Goal: Communication & Community: Share content

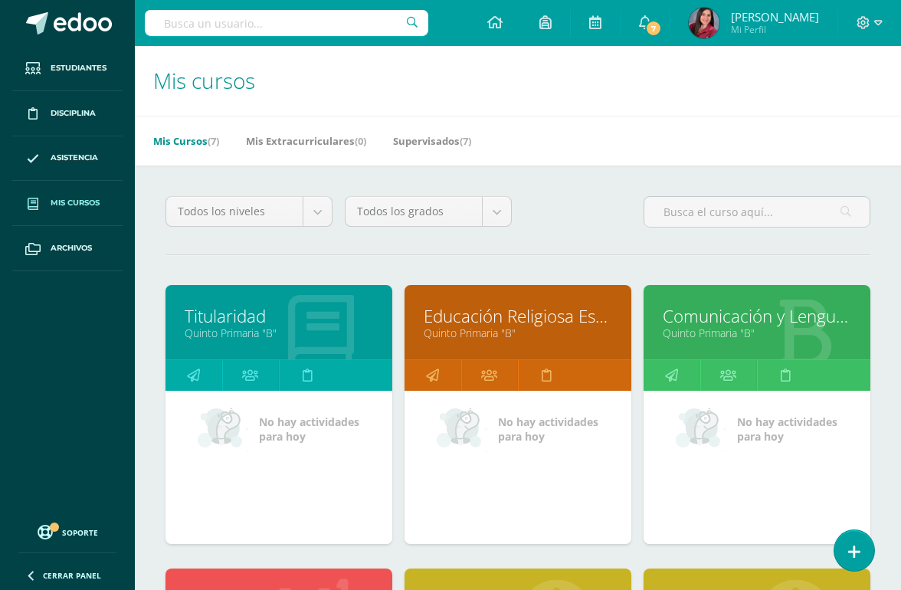
click at [503, 25] on icon at bounding box center [494, 22] width 15 height 14
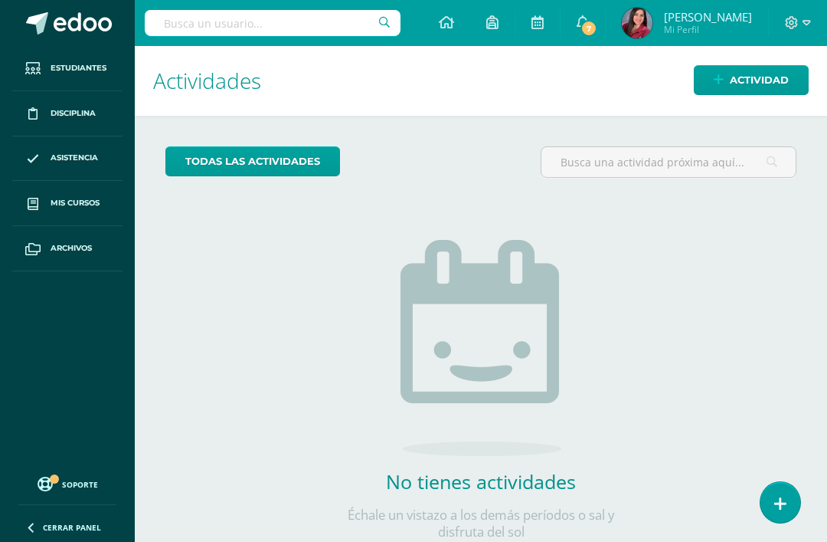
click at [753, 87] on span "Actividad" at bounding box center [759, 80] width 59 height 28
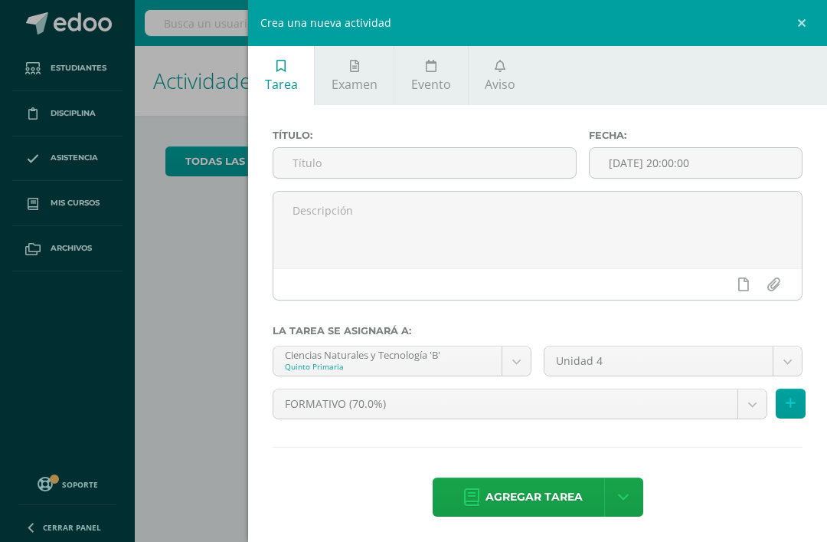
click at [493, 85] on span "Aviso" at bounding box center [500, 84] width 31 height 17
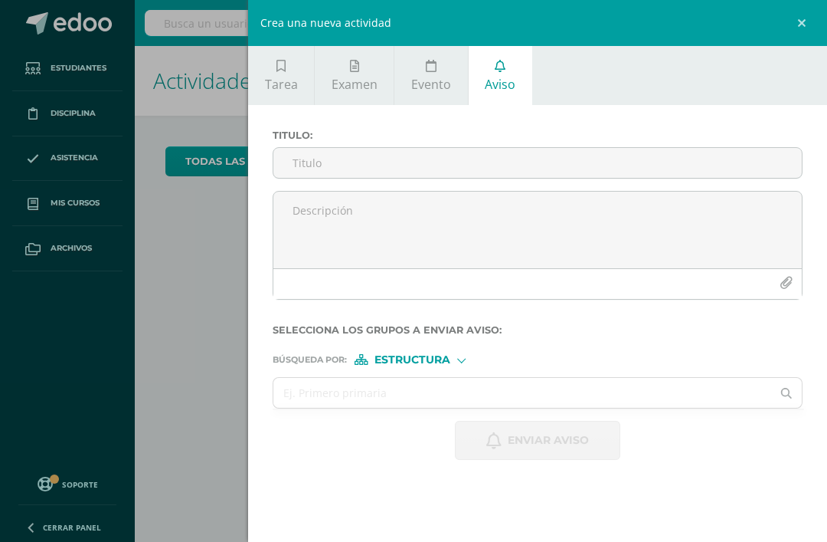
click at [571, 176] on input "Titulo :" at bounding box center [537, 163] width 529 height 30
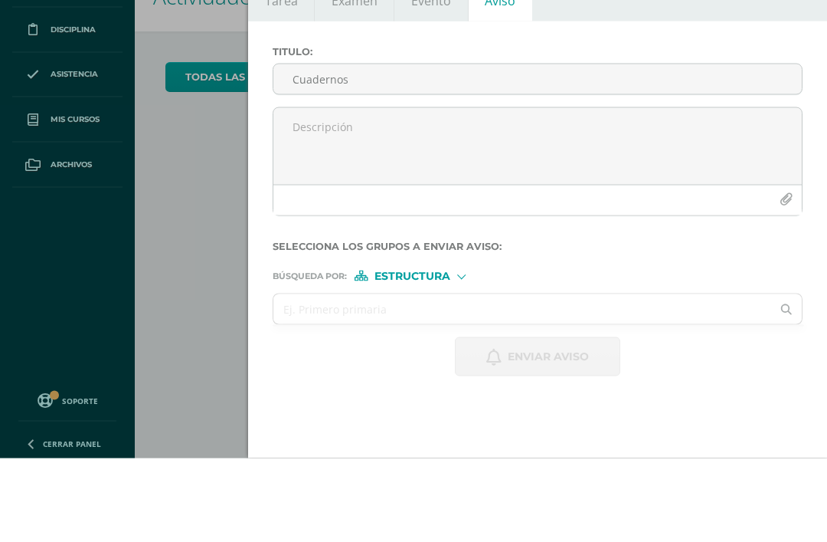
type input "Cuadernos"
click at [496, 192] on textarea at bounding box center [537, 230] width 529 height 77
type textarea "B"
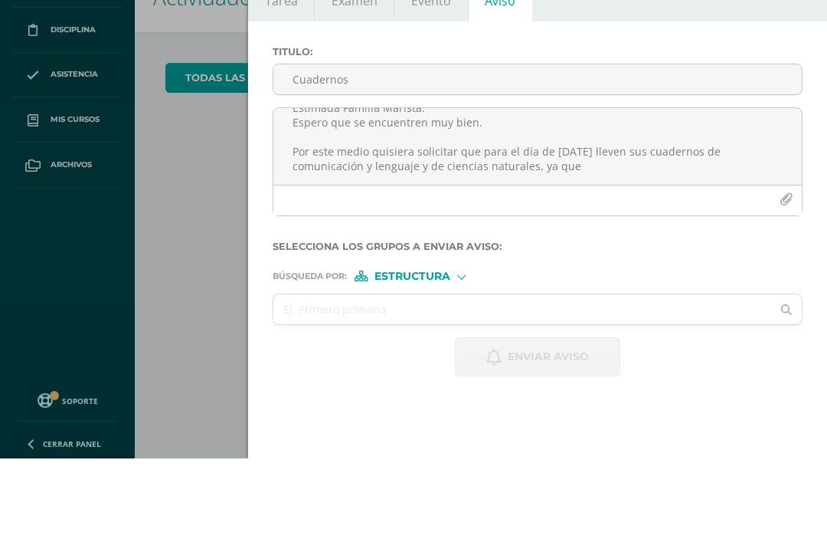
scroll to position [23, 0]
click at [417, 192] on textarea "Estimada Familia Marista. Espero que se encuentren muy bien. Por este medio qui…" at bounding box center [537, 230] width 529 height 77
click at [421, 192] on textarea "Estimada Familia Marista. Espero que se encuentren muy bien. Por este medio qui…" at bounding box center [537, 230] width 529 height 77
click at [581, 192] on textarea "Estimada Familia Marista. Espero que se encuentren muy bien. Por este medio qui…" at bounding box center [537, 230] width 529 height 77
click at [630, 192] on textarea "Estimada Familia Marista. Espero que se encuentren muy bien. Por este medio qui…" at bounding box center [537, 230] width 529 height 77
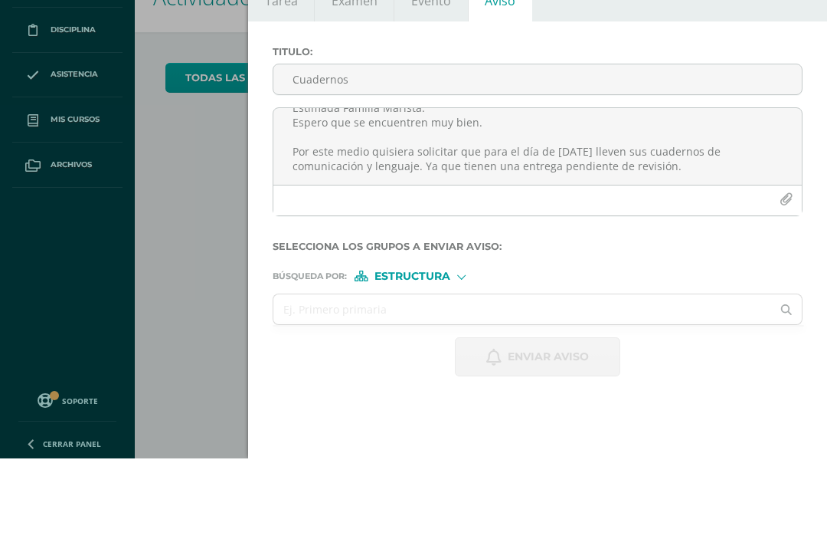
click at [679, 192] on textarea "Estimada Familia Marista. Espero que se encuentren muy bien. Por este medio qui…" at bounding box center [537, 230] width 529 height 77
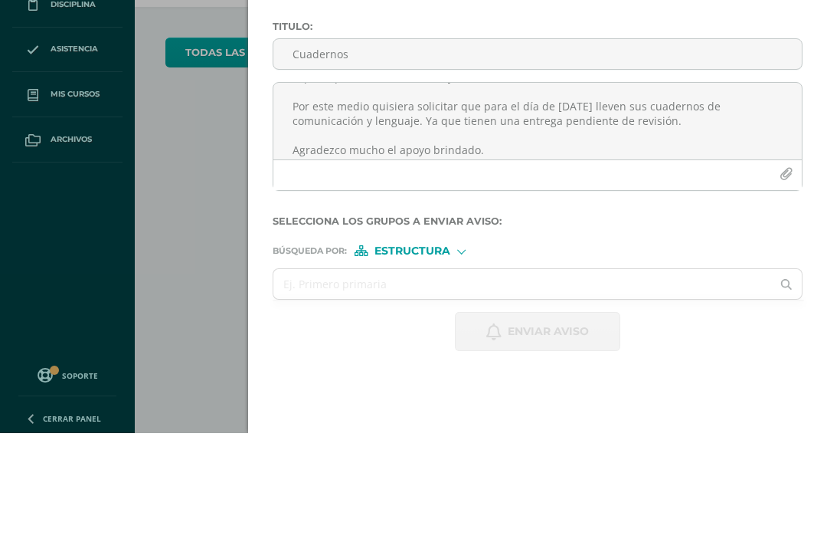
scroll to position [42, 0]
click at [686, 192] on textarea "Estimada Familia Marista. Espero que se encuentren muy bien. Por este medio qui…" at bounding box center [537, 230] width 529 height 77
click at [410, 192] on textarea "Estimada Familia Marista. Espero que se encuentren muy bien. Por este medio qui…" at bounding box center [537, 230] width 529 height 77
click at [731, 192] on textarea "Estimada Familia Marista. Espero que se encuentren muy bien. Por este medio qui…" at bounding box center [537, 230] width 529 height 77
click at [462, 192] on textarea "Estimada Familia Marista. Espero que se encuentren muy bien. Por este medio qui…" at bounding box center [537, 230] width 529 height 77
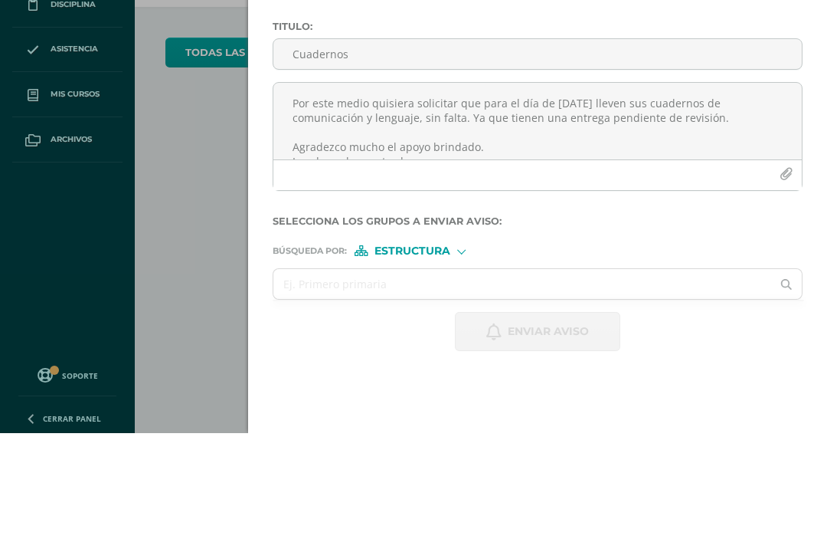
click at [729, 192] on textarea "Estimada Familia Marista. Espero que se encuentren muy bien. Por este medio qui…" at bounding box center [537, 230] width 529 height 77
click at [621, 192] on textarea "Estimada Familia Marista. Espero que se encuentren muy bien. Por este medio qui…" at bounding box center [537, 230] width 529 height 77
click at [641, 192] on textarea "Estimada Familia Marista. Espero que se encuentren muy bien. Por este medio qui…" at bounding box center [537, 230] width 529 height 77
click at [602, 192] on textarea "Estimada Familia Marista. Espero que se encuentren muy bien. Por este medio qui…" at bounding box center [537, 230] width 529 height 77
click at [726, 192] on textarea "Estimada Familia Marista. Espero que se encuentren muy bien. Por este medio qui…" at bounding box center [537, 230] width 529 height 77
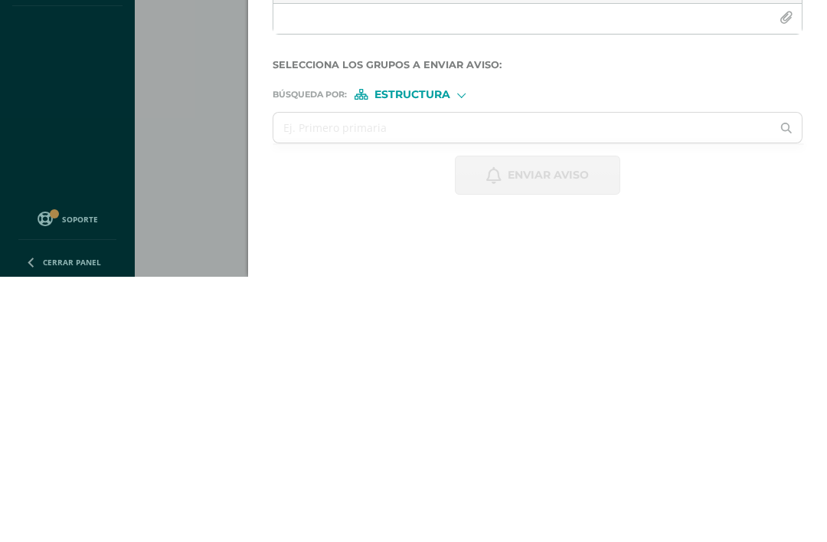
scroll to position [84, 0]
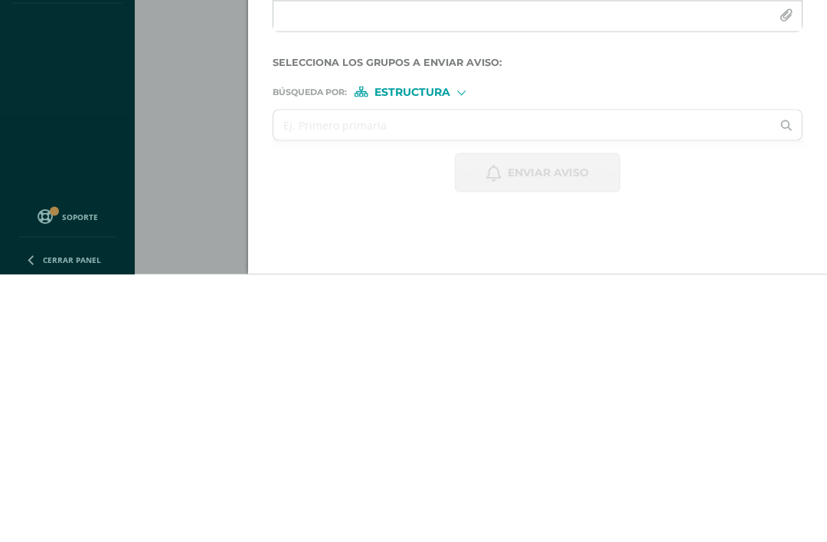
type textarea "Estimada Familia Marista. Espero que se encuentren muy bien. Por este medio qui…"
click at [438, 355] on span "Estructura" at bounding box center [413, 359] width 76 height 8
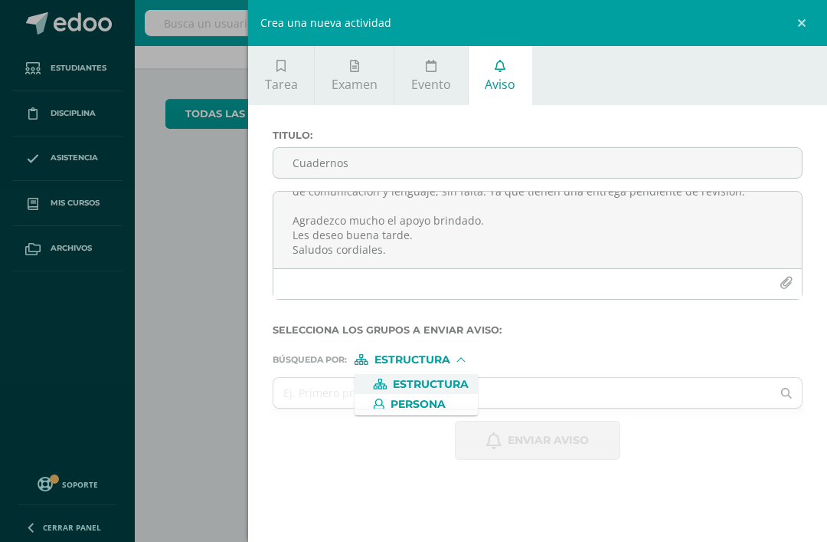
click at [436, 401] on span "Persona" at bounding box center [418, 404] width 55 height 8
click at [524, 389] on input "text" at bounding box center [522, 393] width 498 height 30
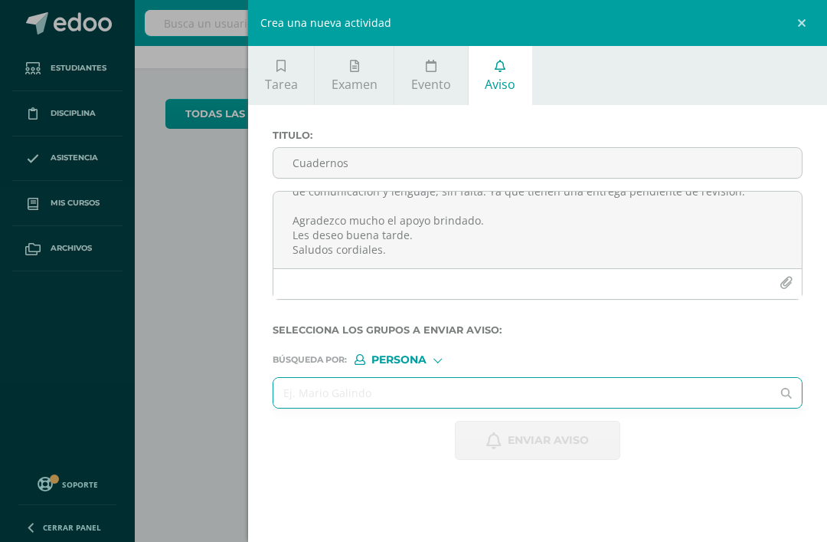
scroll to position [49, 6]
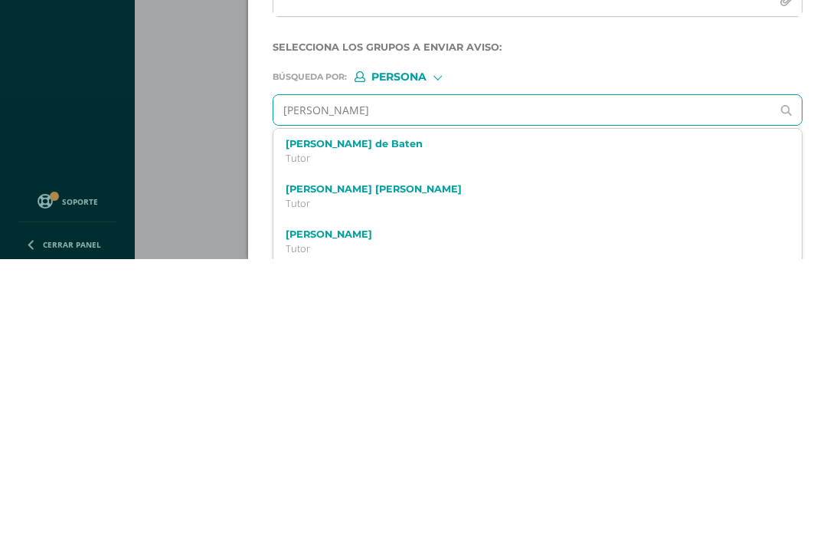
type input "[PERSON_NAME]"
click at [596, 434] on p "Quinto Primaria 20210225" at bounding box center [527, 440] width 482 height 13
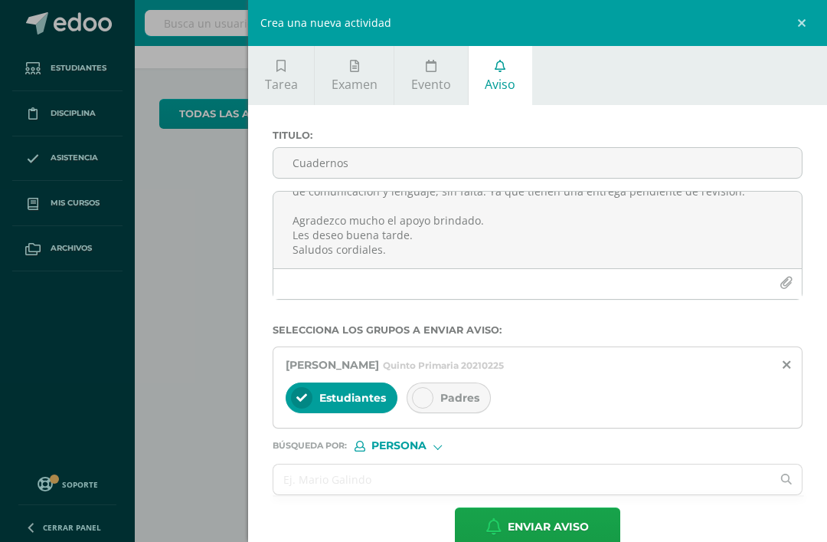
click at [437, 407] on div "Padres" at bounding box center [449, 397] width 84 height 31
click at [424, 477] on input "text" at bounding box center [522, 479] width 498 height 30
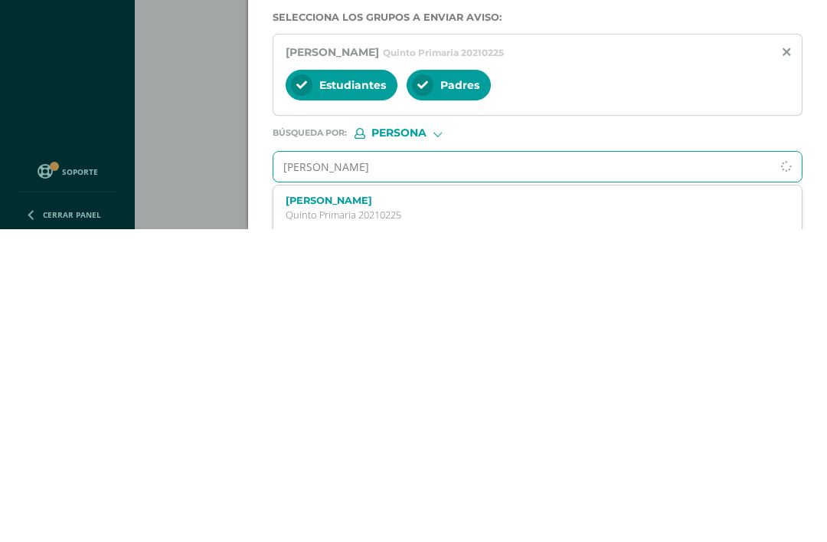
scroll to position [-1, 0]
type input "[PERSON_NAME]"
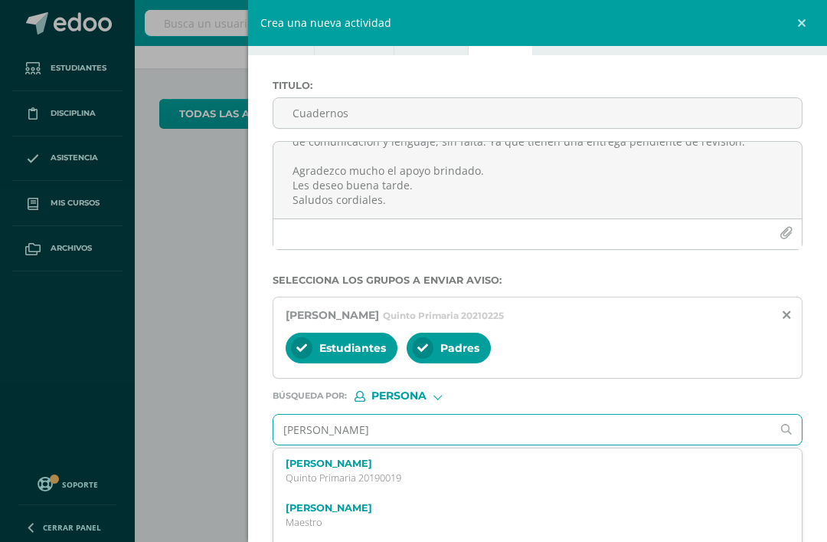
scroll to position [0, 0]
click at [425, 469] on label "[PERSON_NAME]" at bounding box center [527, 462] width 482 height 11
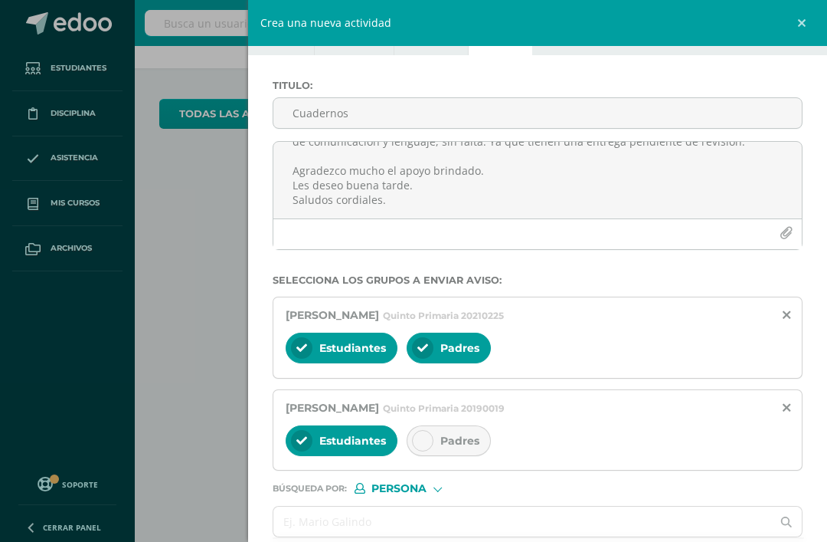
click at [446, 444] on span "Padres" at bounding box center [459, 441] width 39 height 14
click at [490, 526] on input "text" at bounding box center [522, 521] width 498 height 30
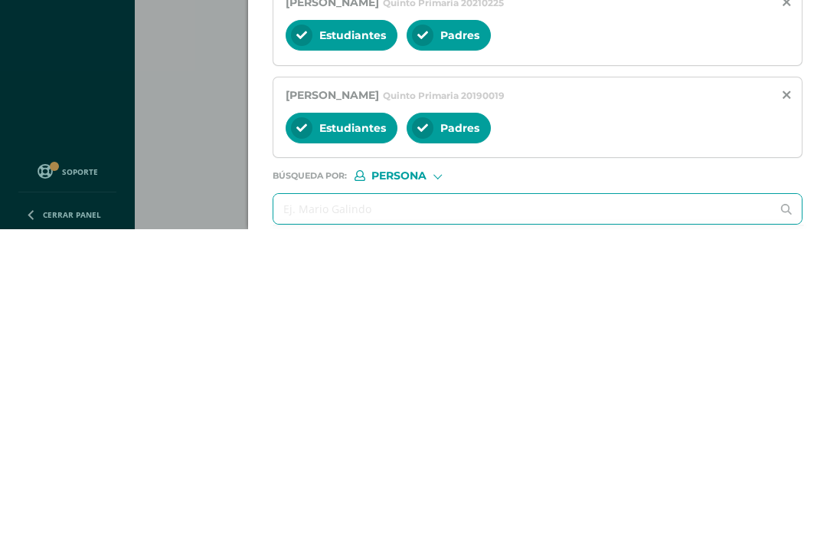
type input "J"
type input "[PERSON_NAME]"
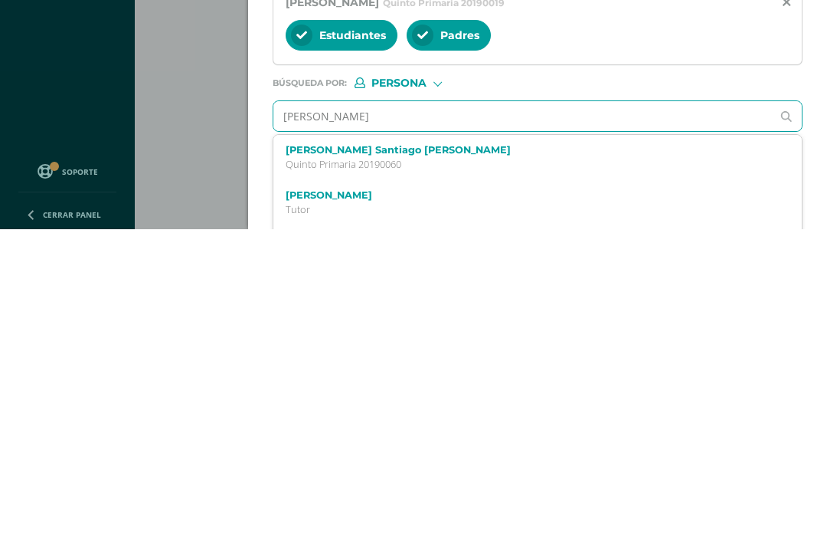
click at [622, 457] on label "[PERSON_NAME] Santiago [PERSON_NAME]" at bounding box center [527, 462] width 482 height 11
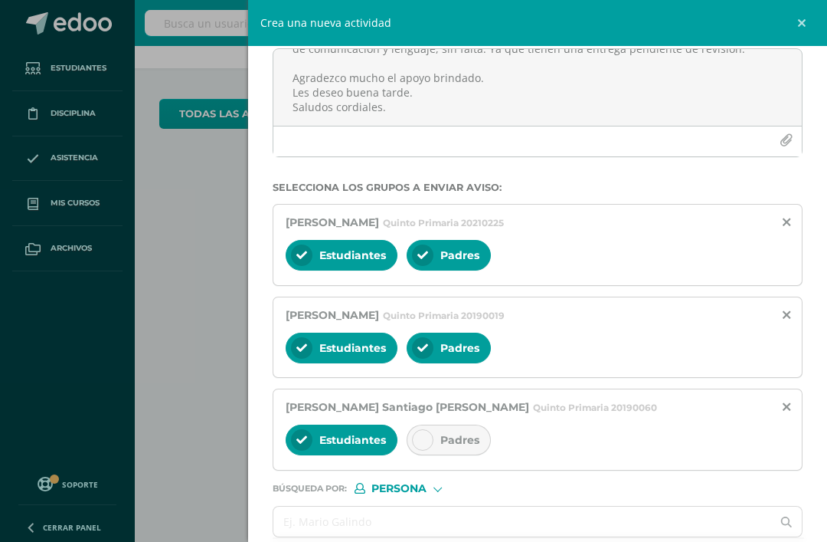
click at [421, 450] on div at bounding box center [422, 439] width 21 height 21
click at [490, 532] on input "text" at bounding box center [522, 521] width 498 height 30
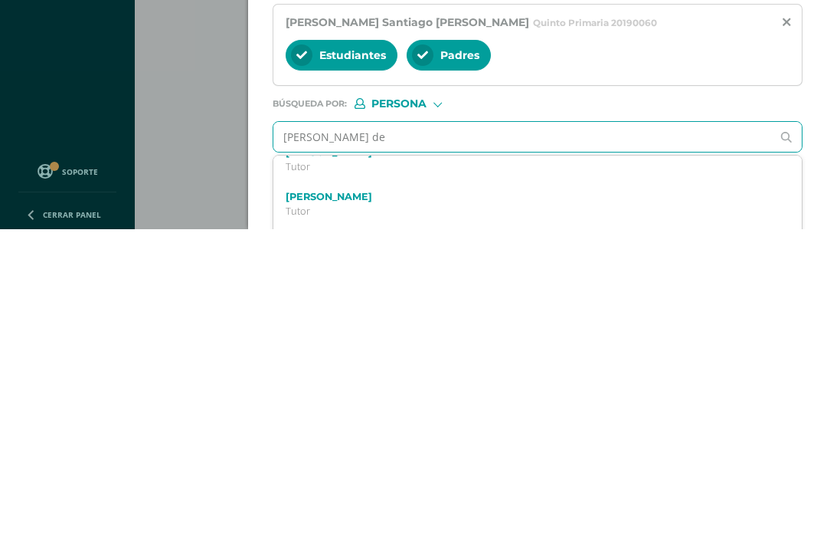
scroll to position [300, 0]
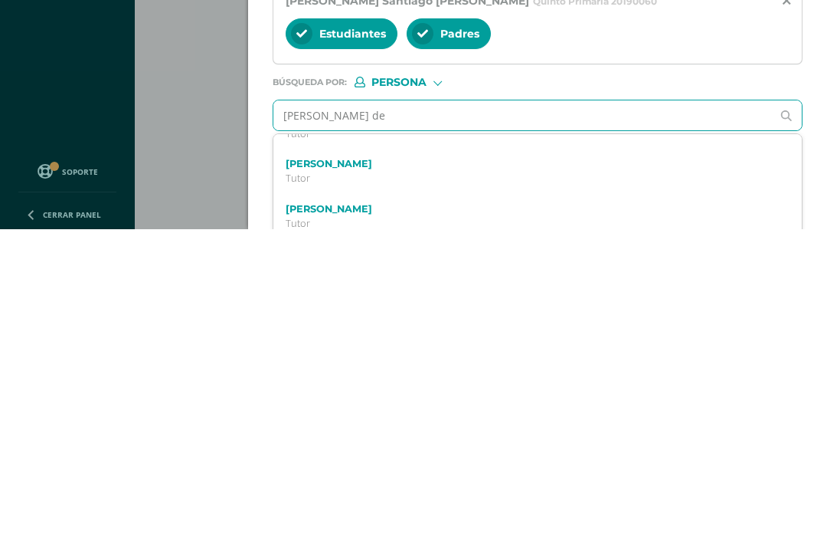
click at [632, 413] on input "[PERSON_NAME] de" at bounding box center [522, 428] width 498 height 30
type input "[PERSON_NAME]"
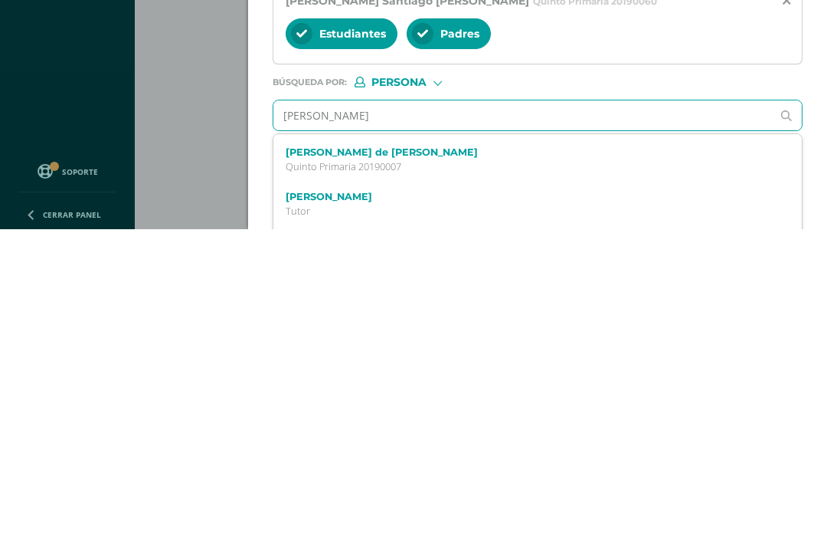
scroll to position [187, 0]
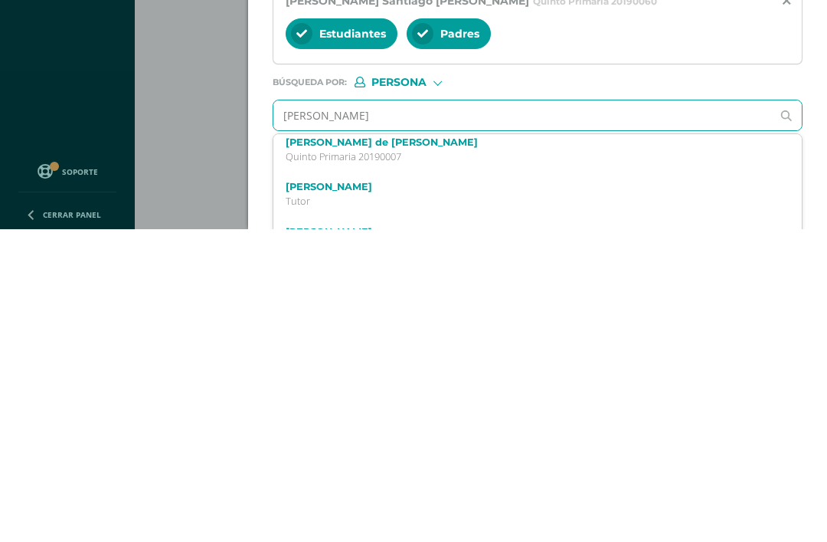
click at [626, 463] on p "Quinto Primaria 20190007" at bounding box center [527, 469] width 482 height 13
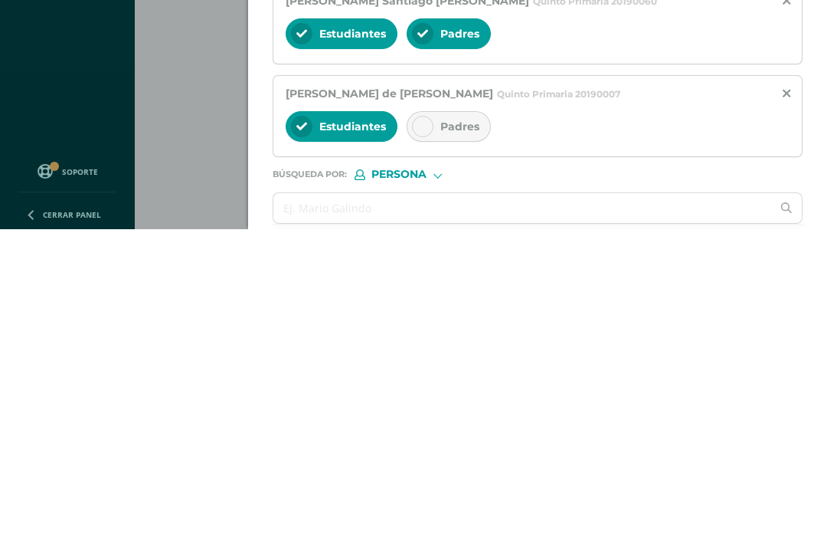
scroll to position [0, 0]
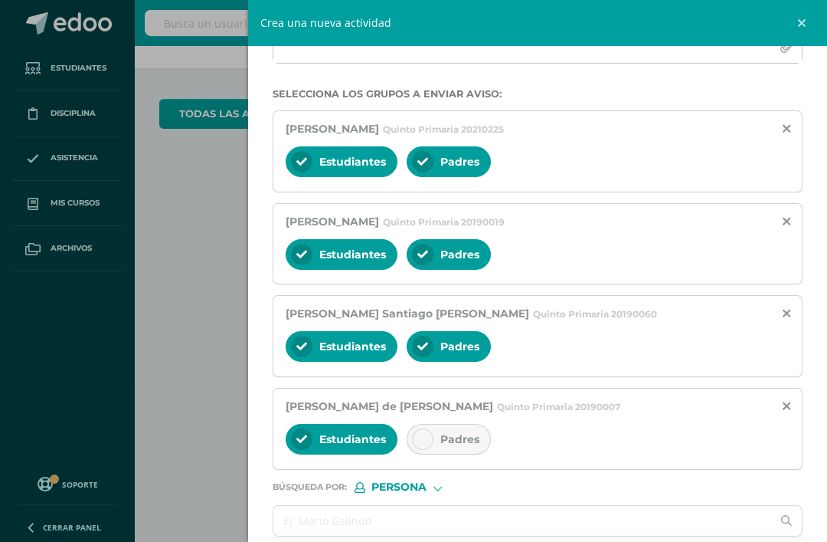
click at [427, 444] on icon at bounding box center [422, 439] width 11 height 11
click at [493, 525] on input "text" at bounding box center [522, 521] width 498 height 30
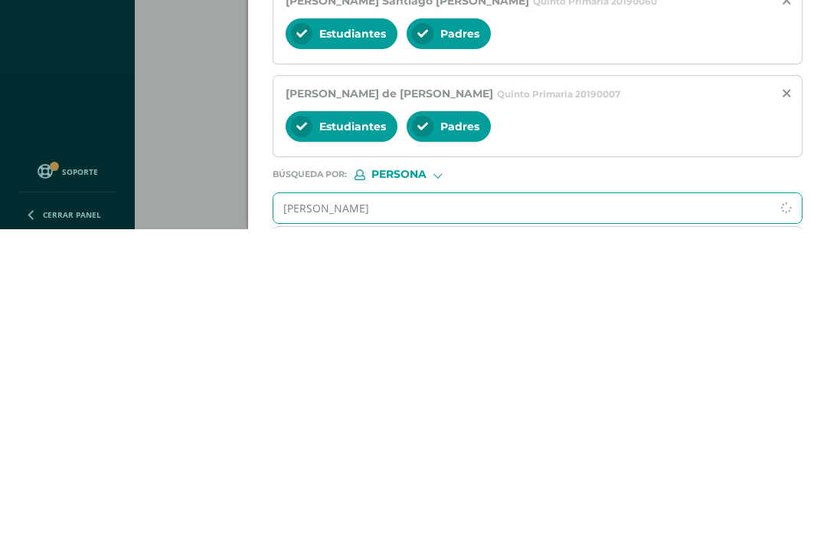
type input "[PERSON_NAME]"
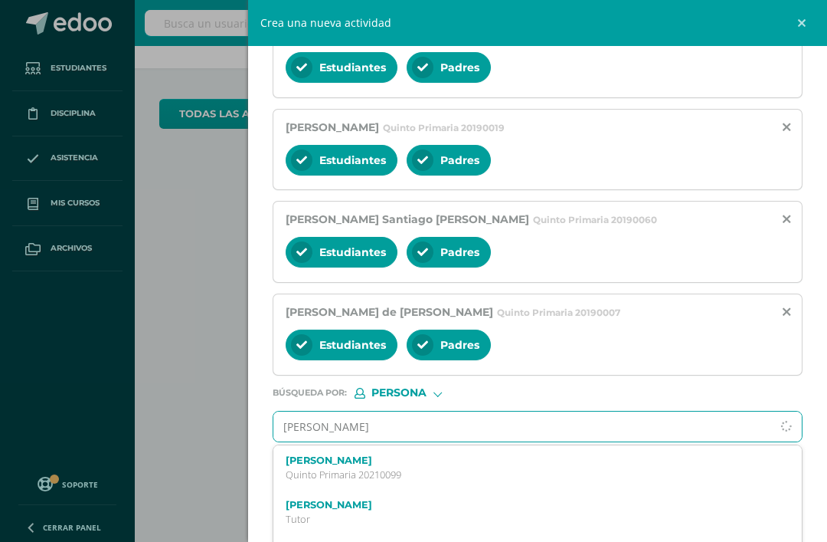
scroll to position [329, 0]
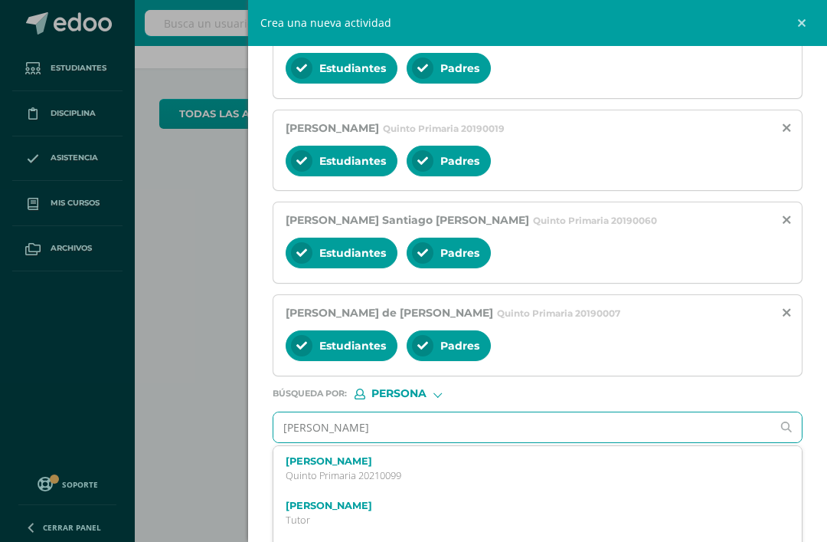
click at [497, 476] on div "[PERSON_NAME] Quinto Primaria 20210099" at bounding box center [527, 468] width 482 height 27
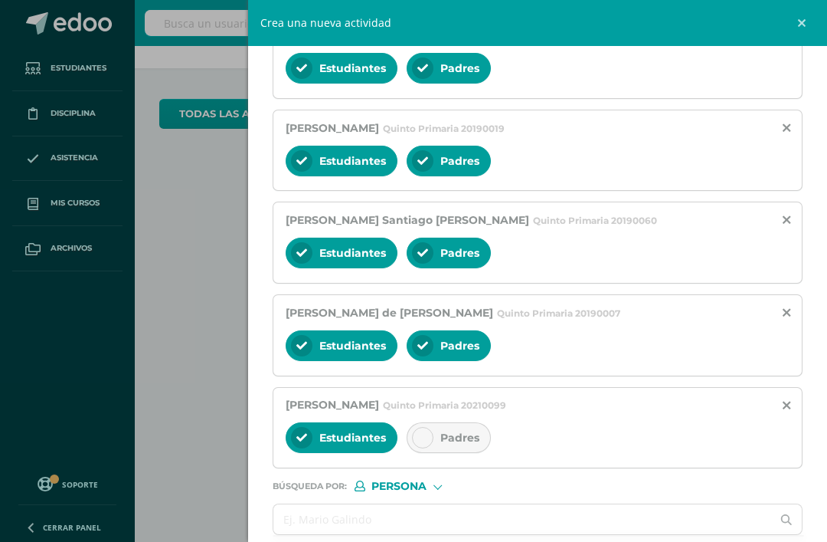
click at [449, 443] on span "Padres" at bounding box center [459, 438] width 39 height 14
click at [510, 533] on input "text" at bounding box center [522, 519] width 498 height 30
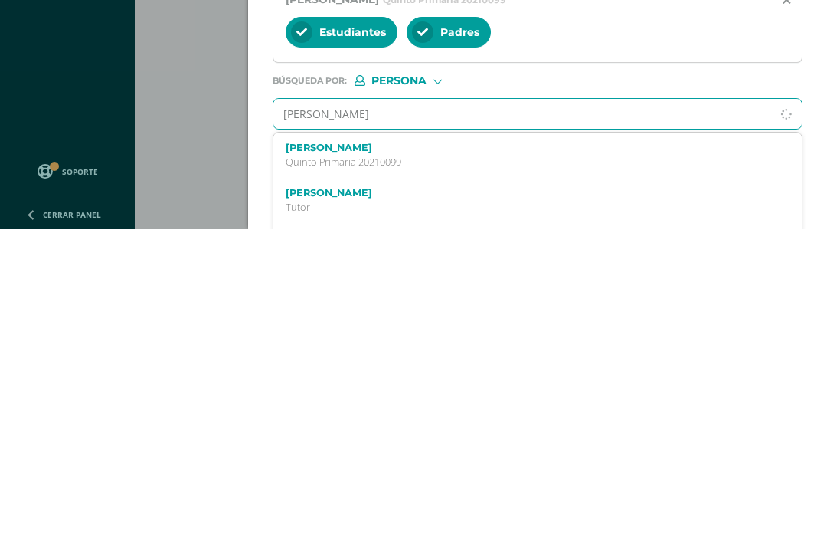
scroll to position [0, 0]
click at [445, 411] on input "[PERSON_NAME]" at bounding box center [522, 426] width 498 height 30
type input "[PERSON_NAME]"
click at [494, 467] on p "Quinto Primaria 20210115" at bounding box center [527, 473] width 482 height 13
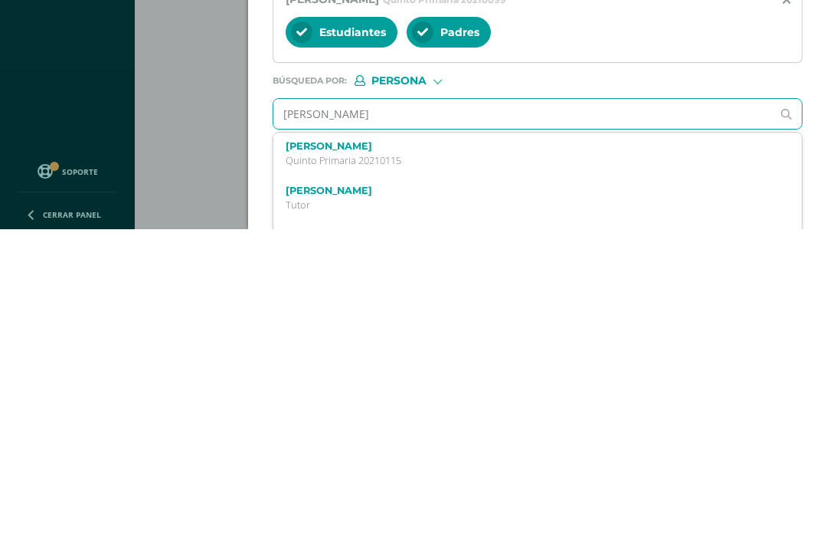
scroll to position [0, 0]
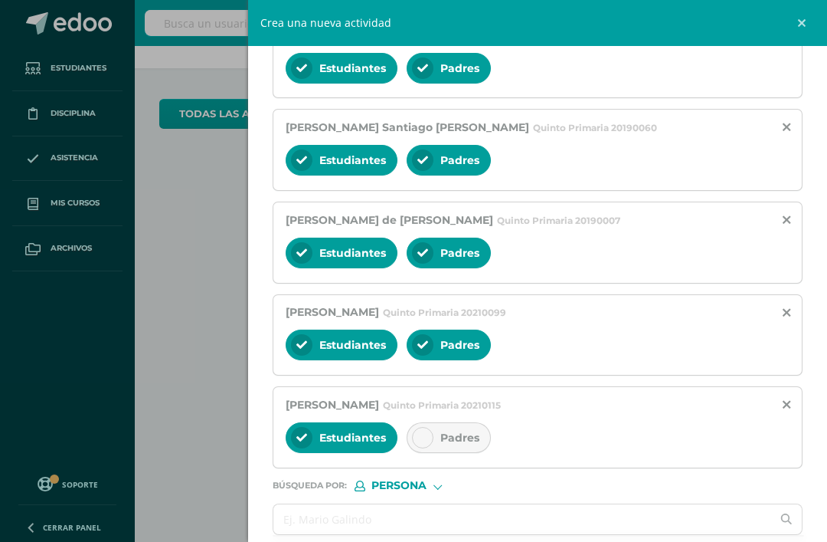
click at [424, 441] on icon at bounding box center [422, 437] width 11 height 11
click at [444, 531] on input "text" at bounding box center [522, 519] width 498 height 30
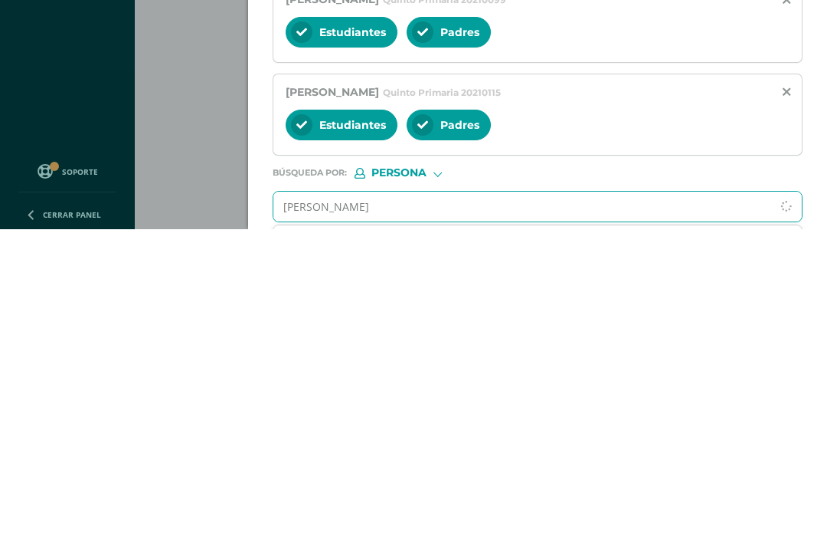
type input "[PERSON_NAME]"
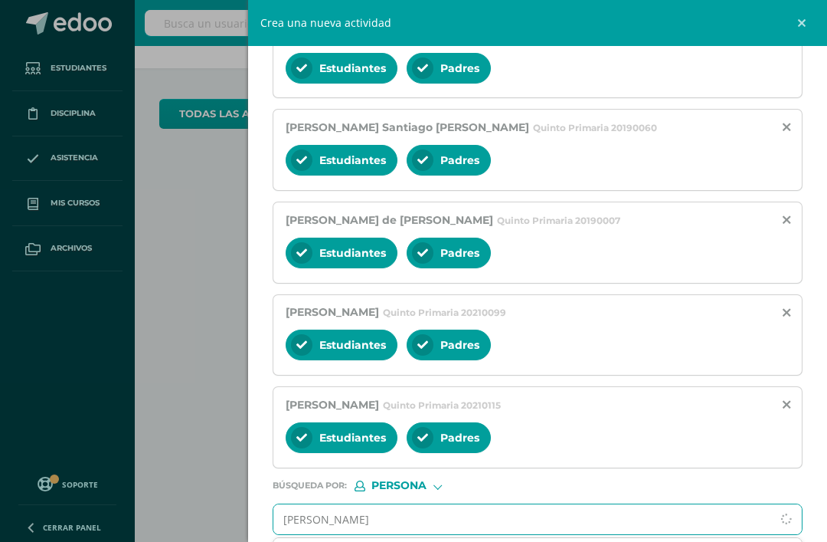
click at [480, 534] on input "[PERSON_NAME]" at bounding box center [522, 519] width 498 height 30
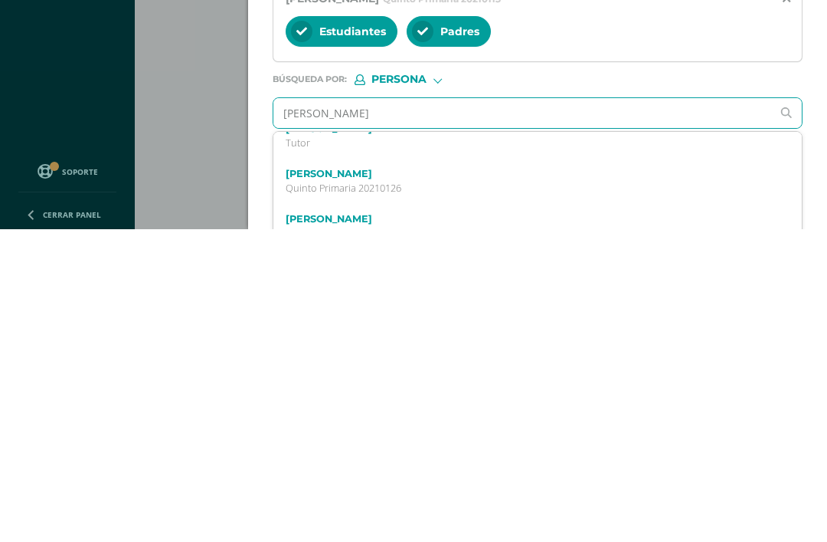
scroll to position [70, 0]
click at [527, 487] on p "Quinto Primaria 20210126" at bounding box center [527, 493] width 482 height 13
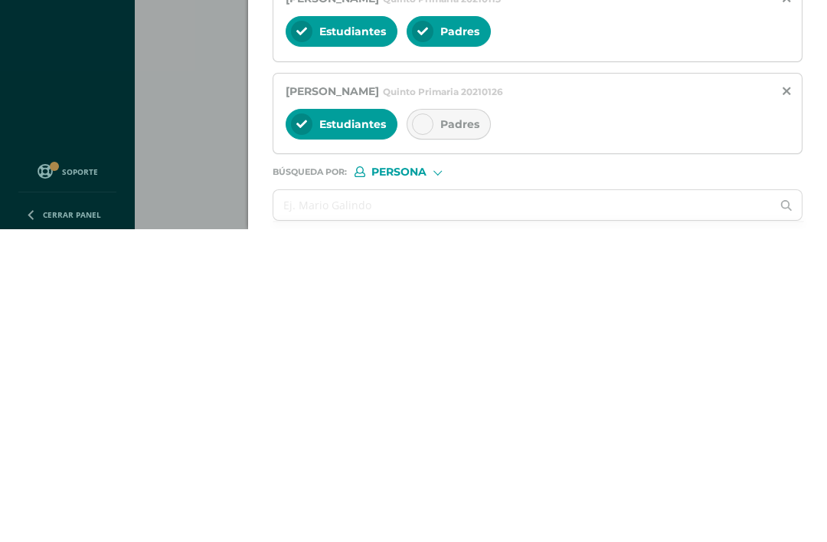
scroll to position [0, 0]
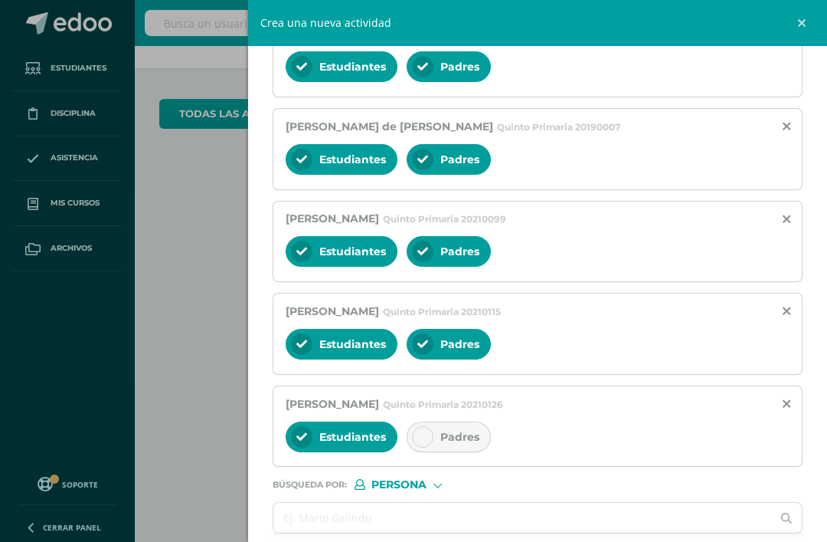
click at [427, 442] on icon at bounding box center [422, 436] width 11 height 11
click at [488, 531] on input "text" at bounding box center [522, 518] width 498 height 30
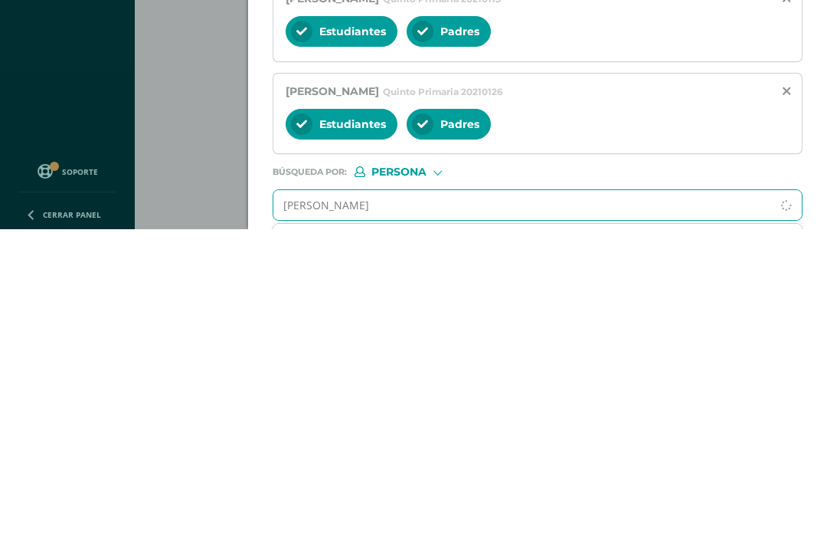
type input "[PERSON_NAME]"
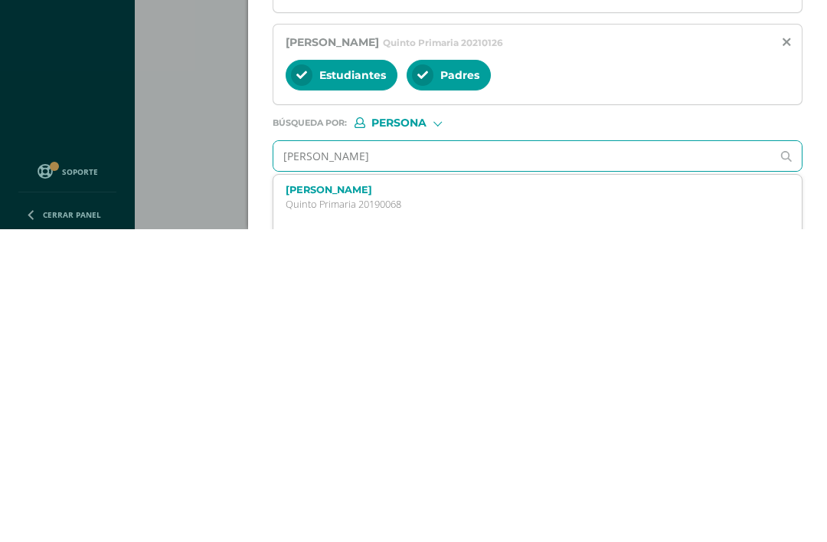
scroll to position [564, 0]
click at [572, 511] on p "Quinto Primaria 20190068" at bounding box center [527, 517] width 482 height 13
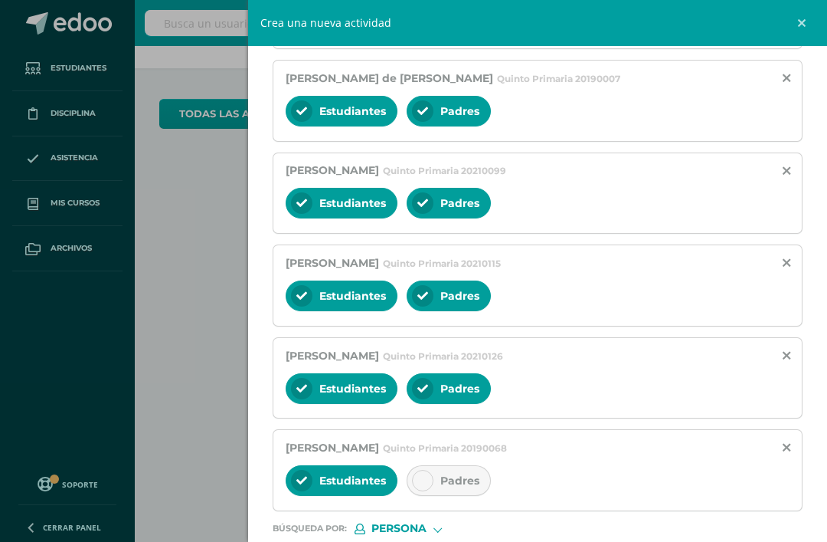
click at [439, 489] on div "Padres" at bounding box center [449, 480] width 84 height 31
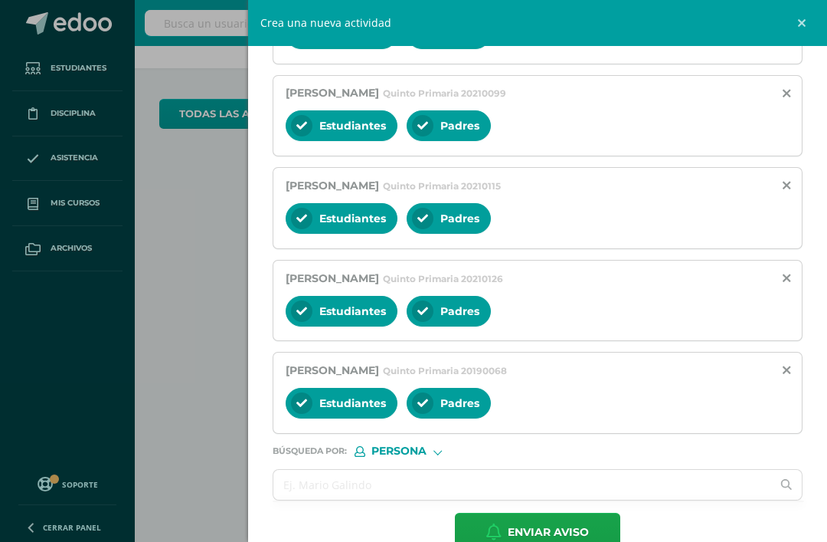
scroll to position [637, 0]
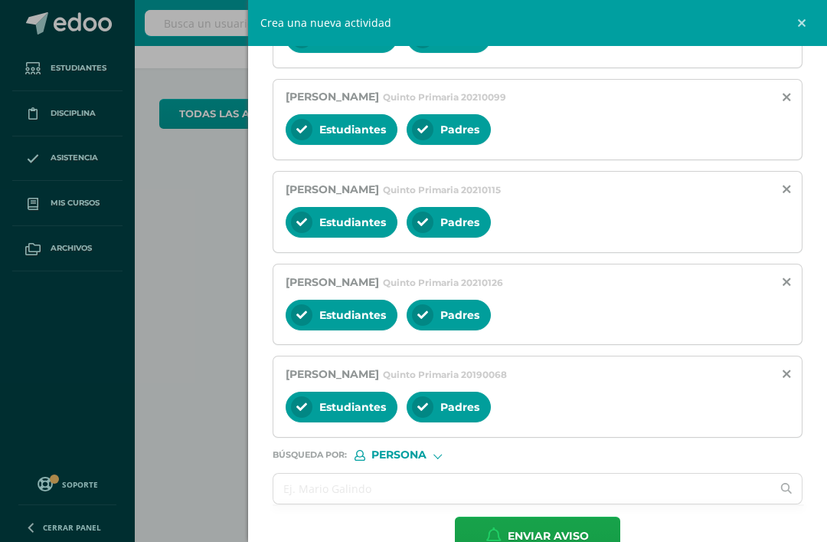
click at [397, 493] on input "text" at bounding box center [522, 488] width 498 height 30
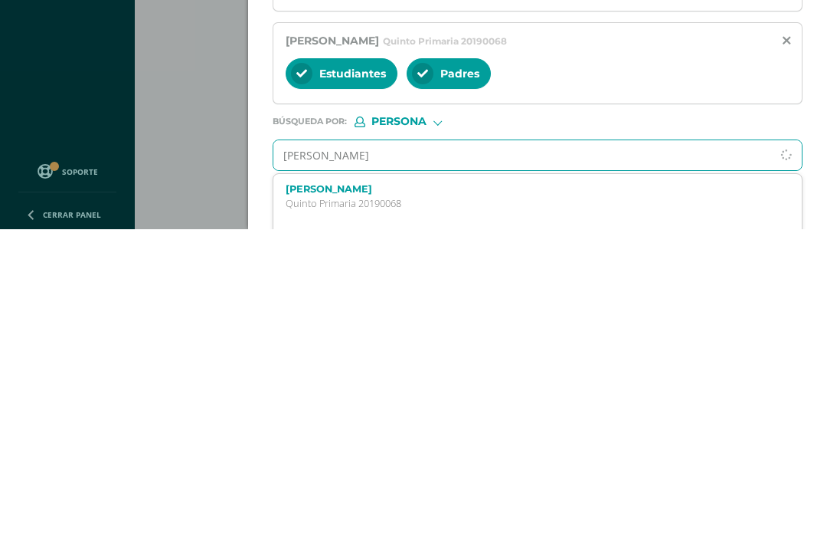
scroll to position [657, 0]
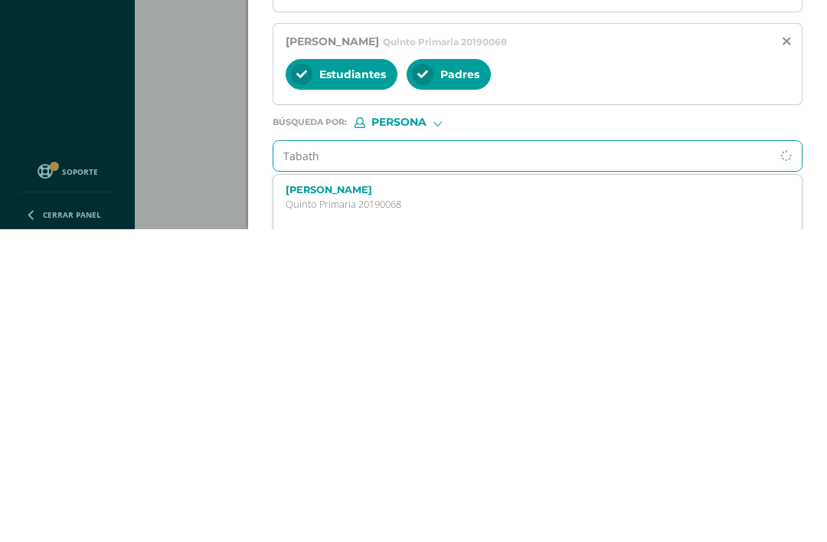
type input "[PERSON_NAME]"
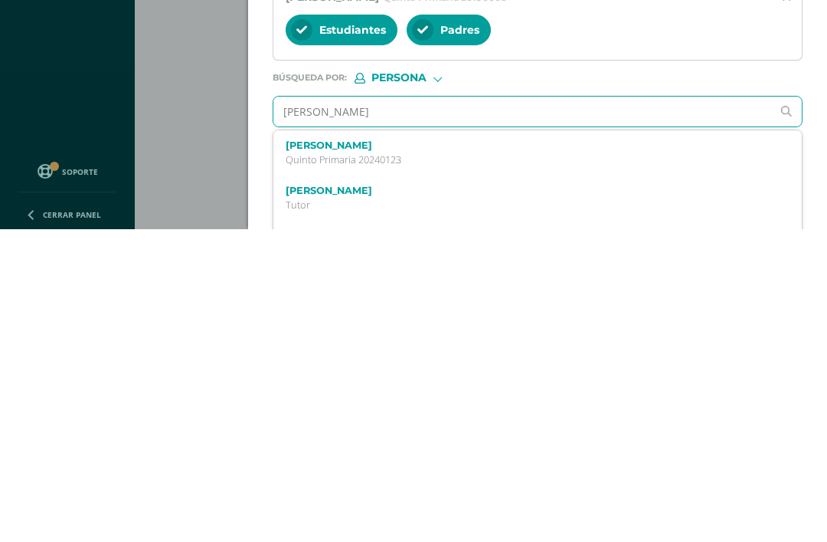
scroll to position [0, 0]
click at [616, 466] on p "Quinto Primaria 20240123" at bounding box center [527, 472] width 482 height 13
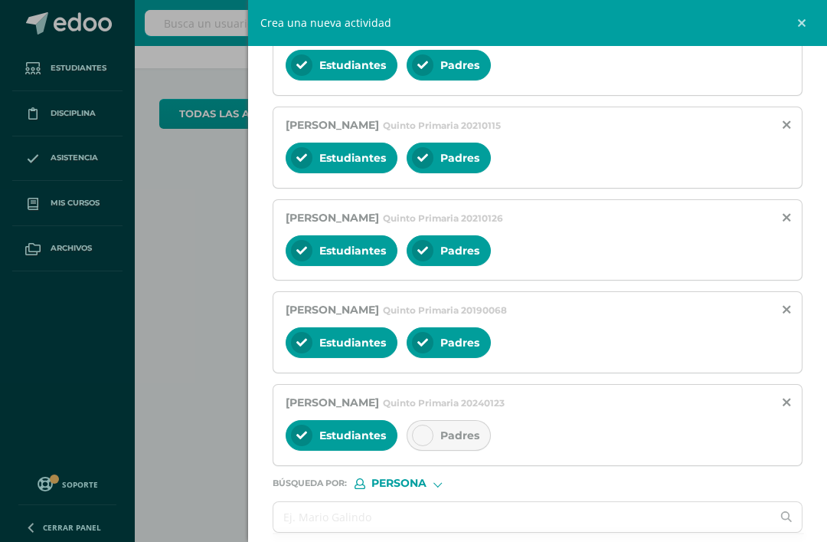
click at [438, 438] on div "Padres" at bounding box center [449, 435] width 84 height 31
click at [450, 532] on input "text" at bounding box center [522, 517] width 498 height 30
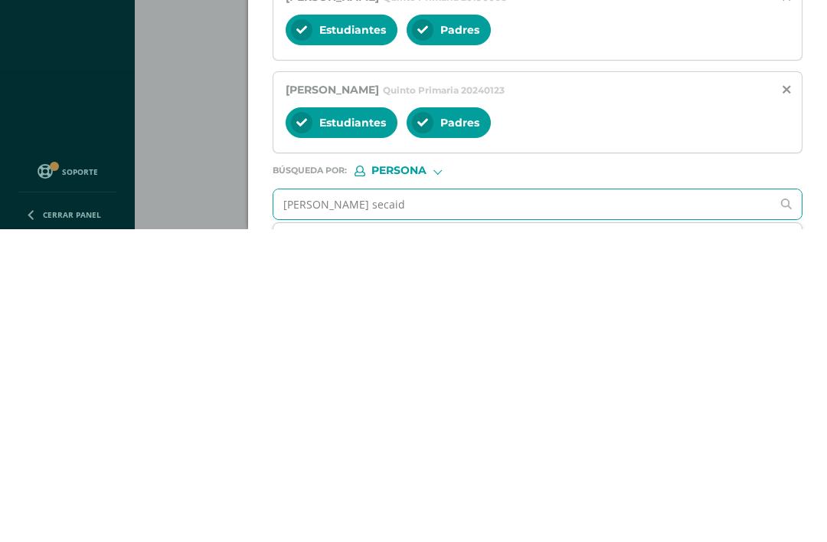
type input "[PERSON_NAME]"
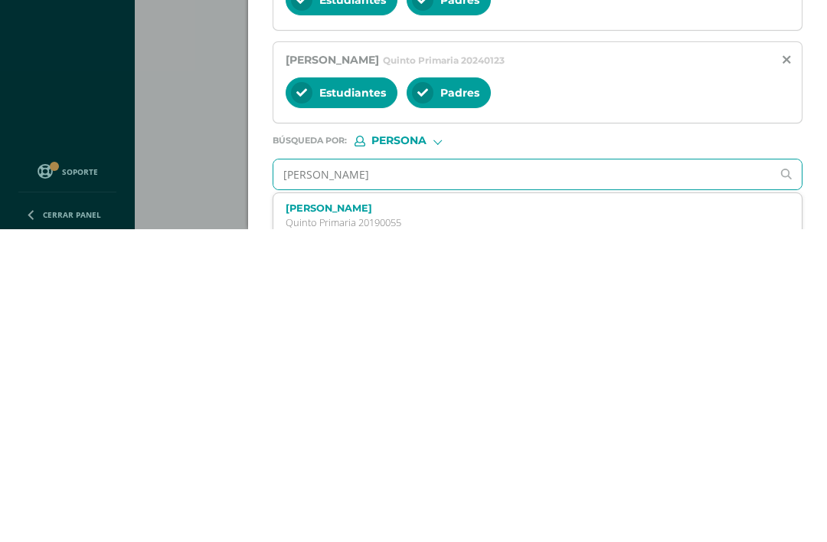
scroll to position [731, 0]
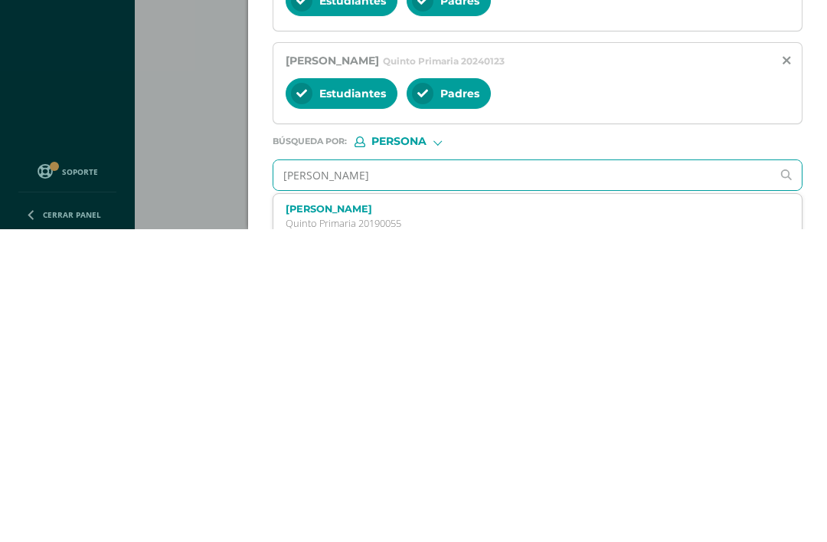
click at [631, 516] on label "[PERSON_NAME]" at bounding box center [527, 521] width 482 height 11
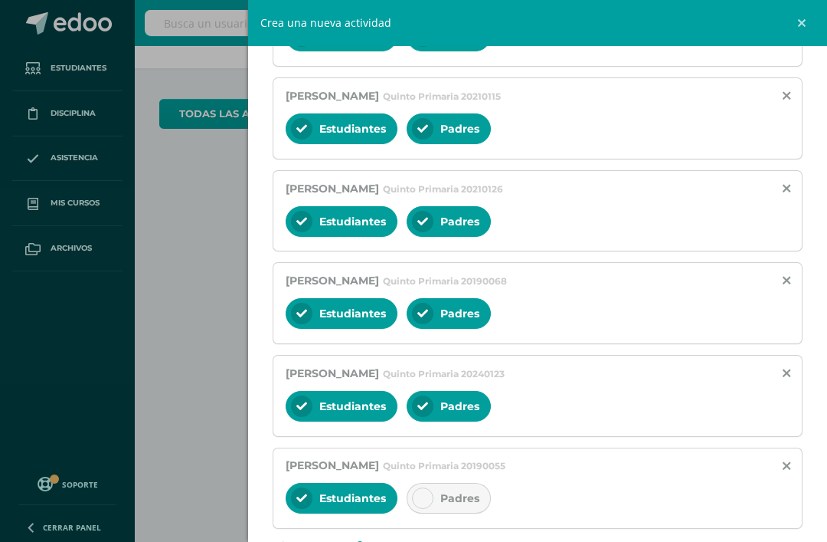
click at [421, 503] on div at bounding box center [422, 497] width 21 height 21
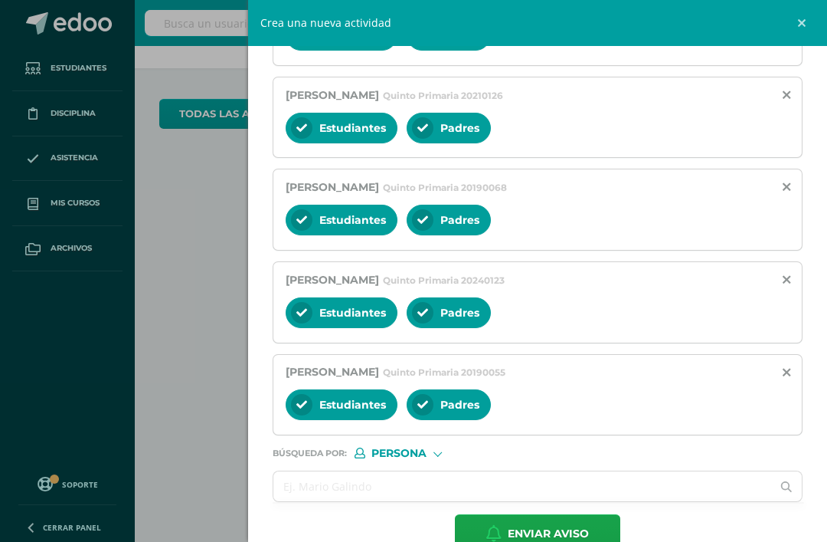
scroll to position [823, 0]
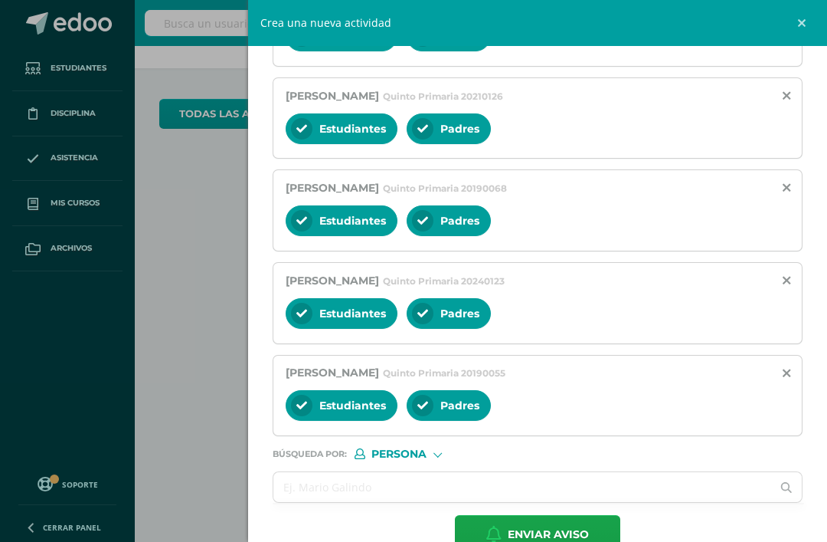
click at [588, 502] on input "text" at bounding box center [522, 487] width 498 height 30
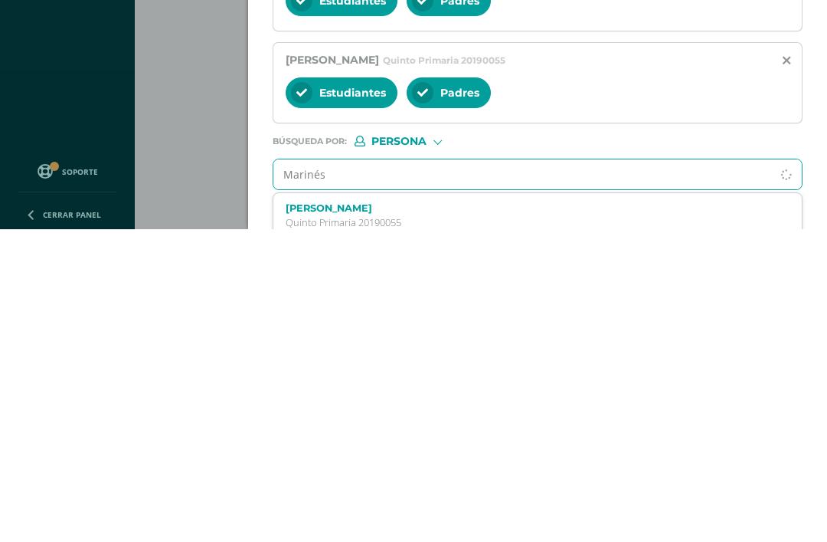
type input "Marinés"
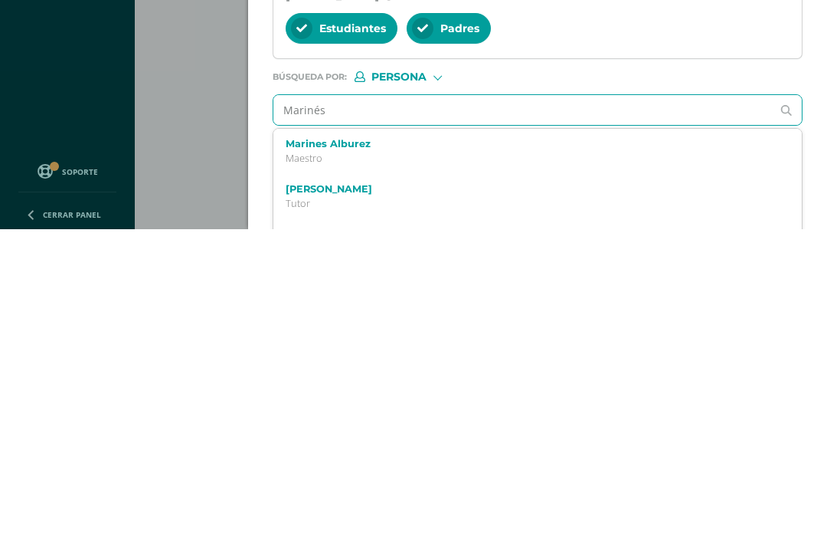
click at [637, 464] on p "Maestro" at bounding box center [527, 470] width 482 height 13
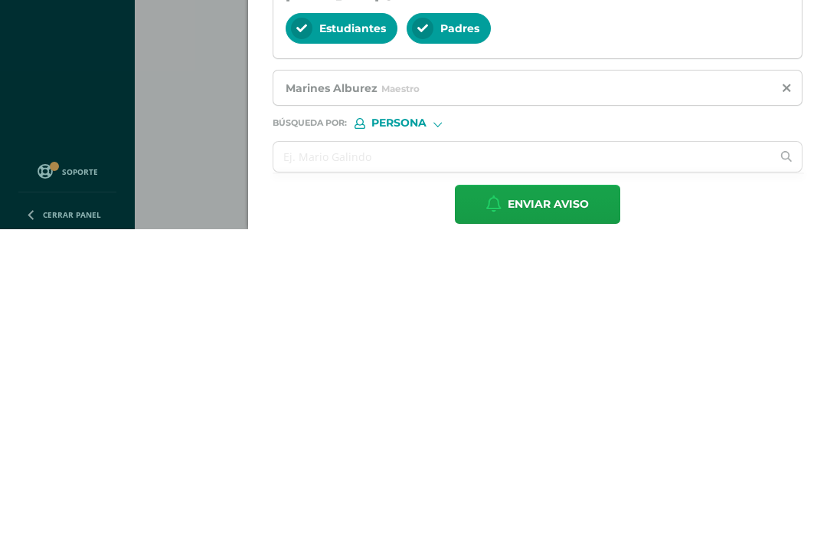
scroll to position [871, 0]
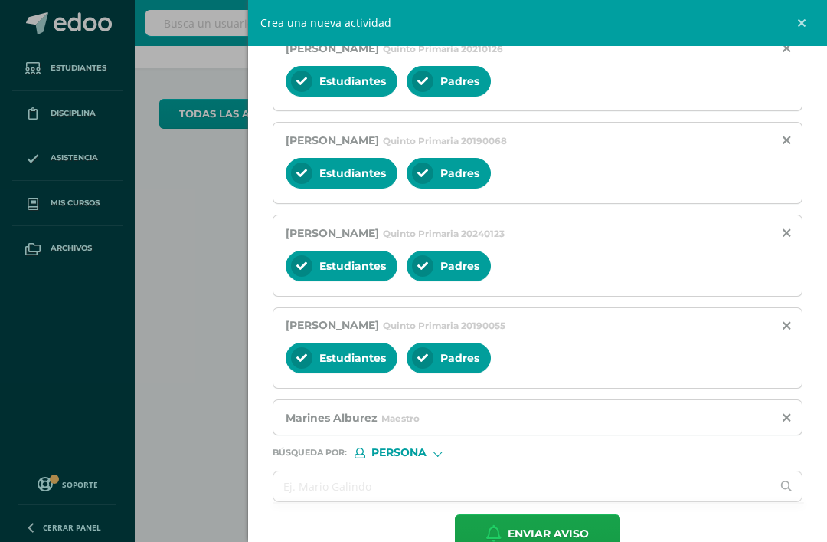
click at [505, 498] on input "text" at bounding box center [522, 486] width 498 height 30
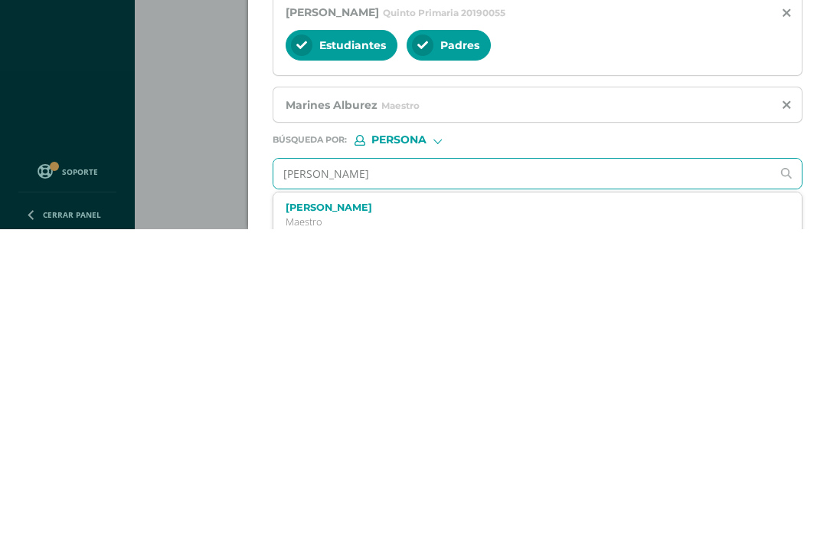
type input "Josseline"
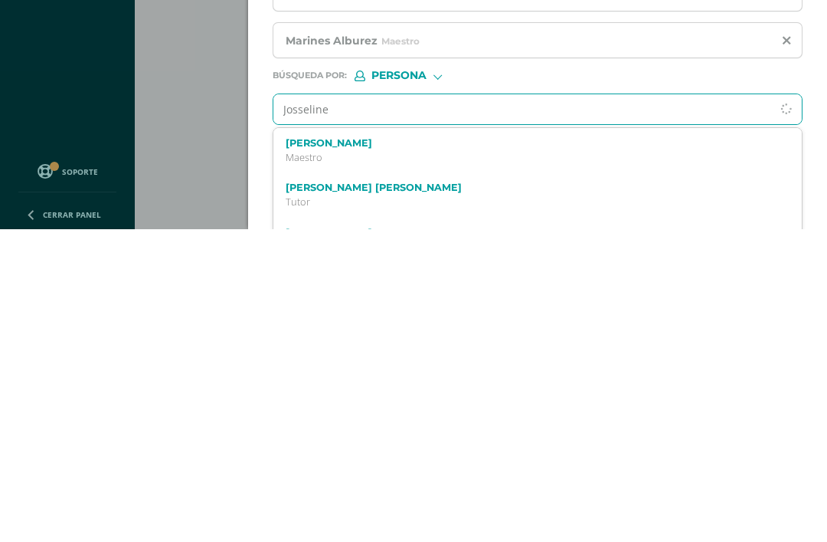
click at [623, 463] on p "Maestro" at bounding box center [527, 469] width 482 height 13
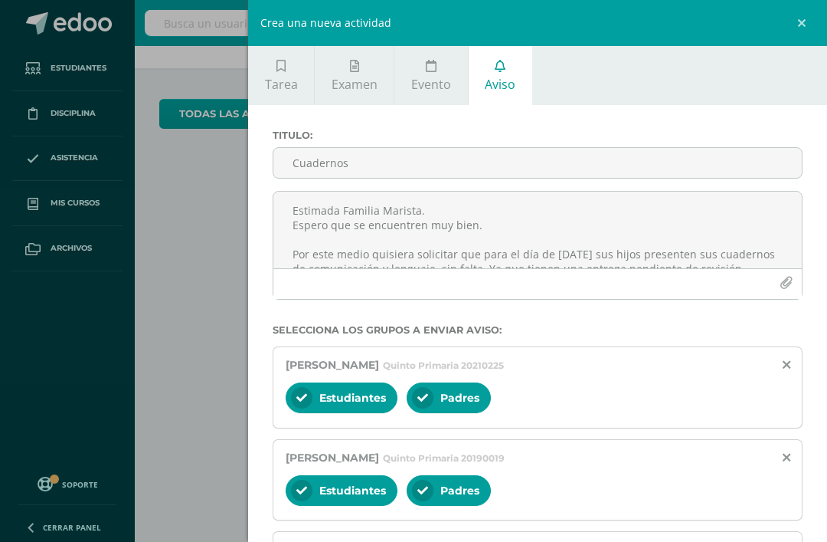
scroll to position [0, 0]
click at [306, 212] on textarea "Estimada Familia Marista. Espero que se encuentren muy bien. Por este medio qui…" at bounding box center [537, 230] width 529 height 77
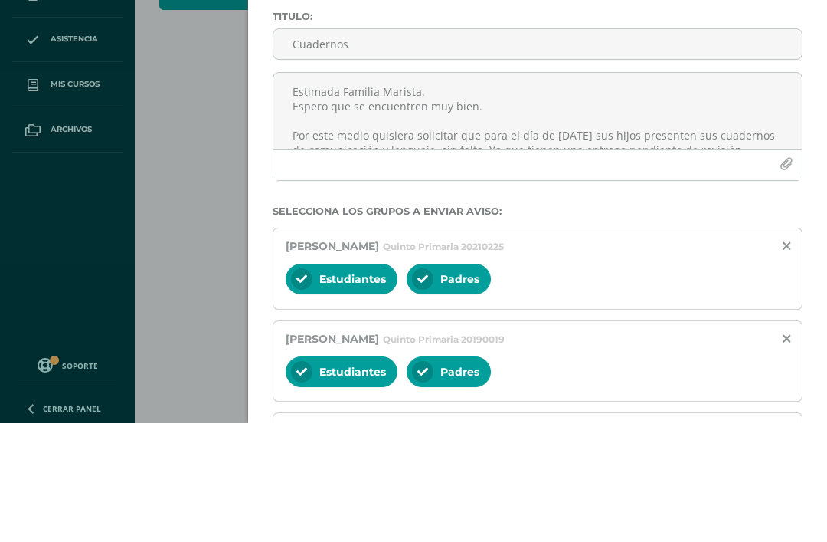
click at [301, 192] on textarea "Estimada Familia Marista. Espero que se encuentren muy bien. Por este medio qui…" at bounding box center [537, 230] width 529 height 77
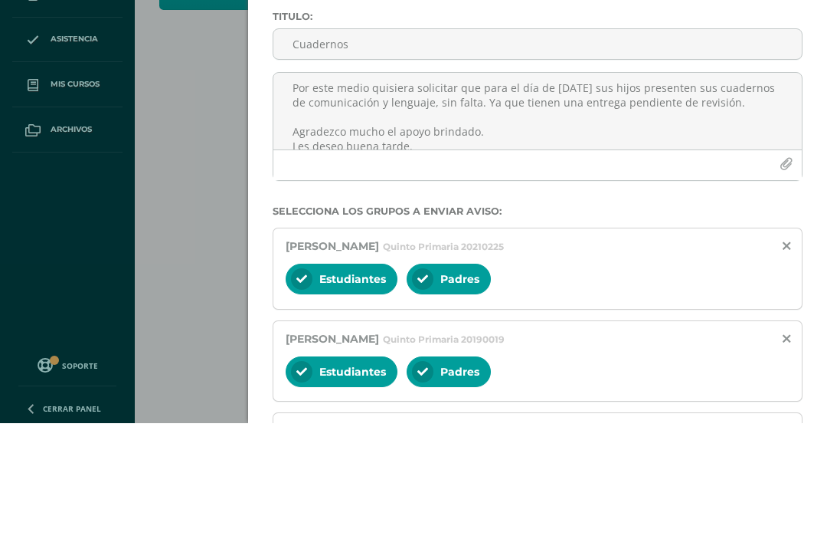
scroll to position [84, 0]
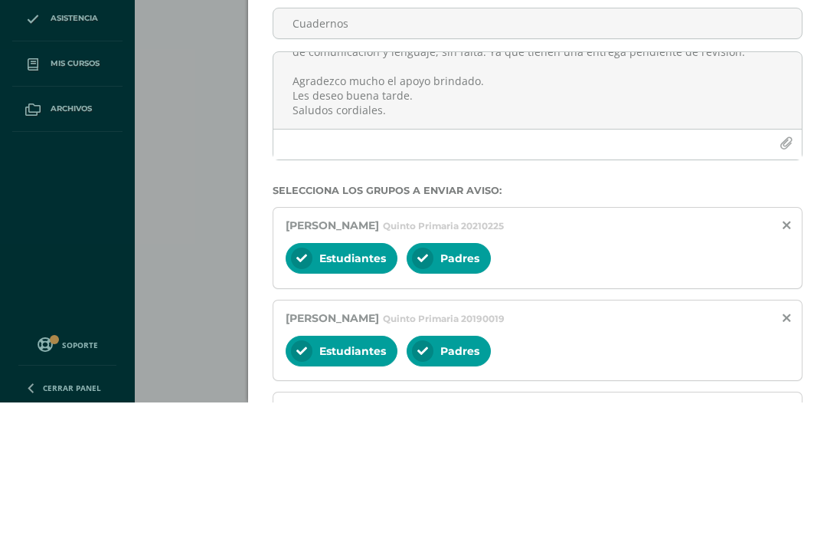
click at [612, 192] on textarea "Estimada Familia Marista. Espero que se encuentren muy bien. Por este medio qui…" at bounding box center [537, 230] width 529 height 77
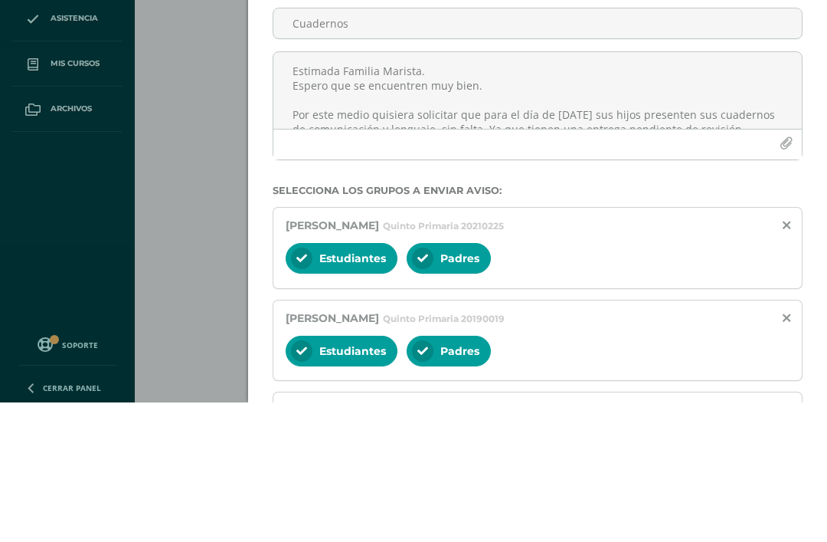
scroll to position [0, 0]
click at [511, 148] on input "Cuadernos" at bounding box center [537, 163] width 529 height 30
type input "C"
type input "N"
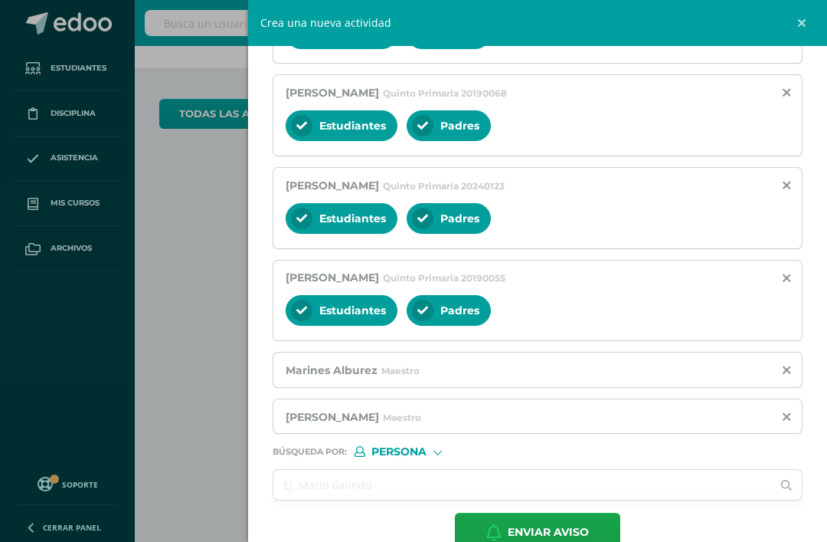
scroll to position [918, 0]
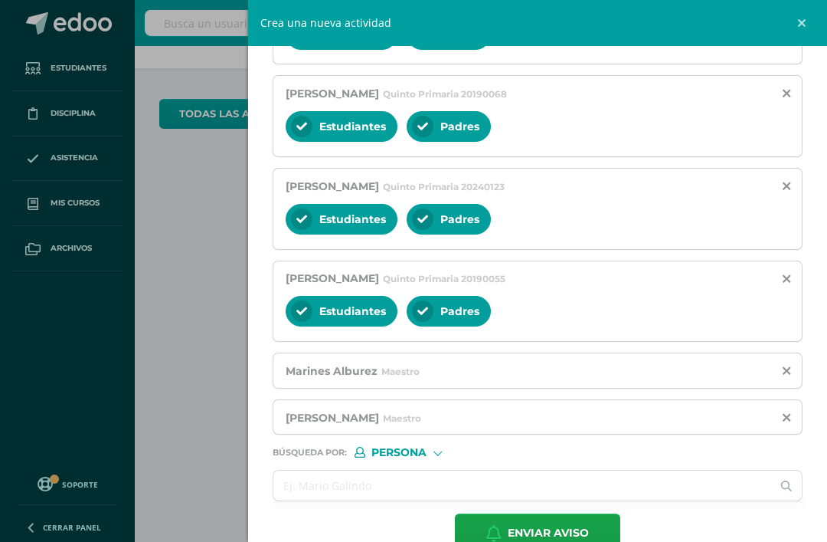
type input "Cuaderno de comunicación y lenguaje"
click at [562, 536] on span "Enviar aviso" at bounding box center [548, 533] width 81 height 38
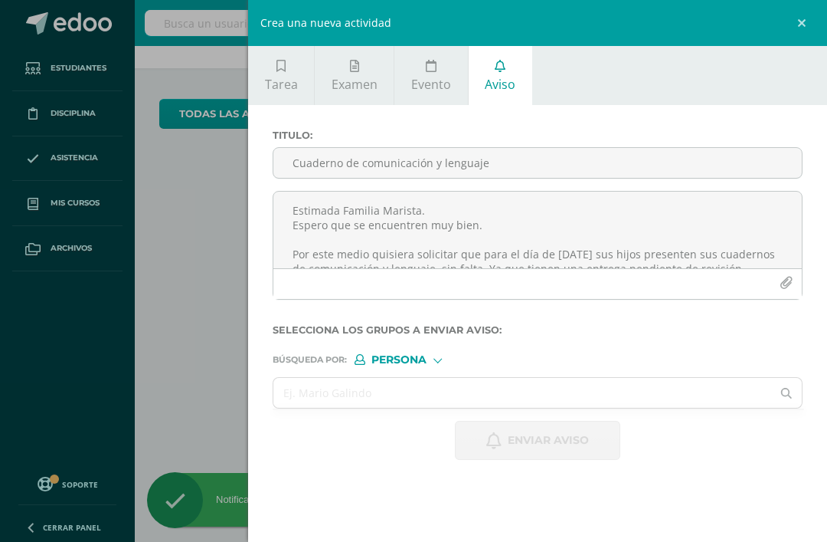
click at [524, 175] on input "Cuaderno de comunicación y lenguaje" at bounding box center [537, 163] width 529 height 30
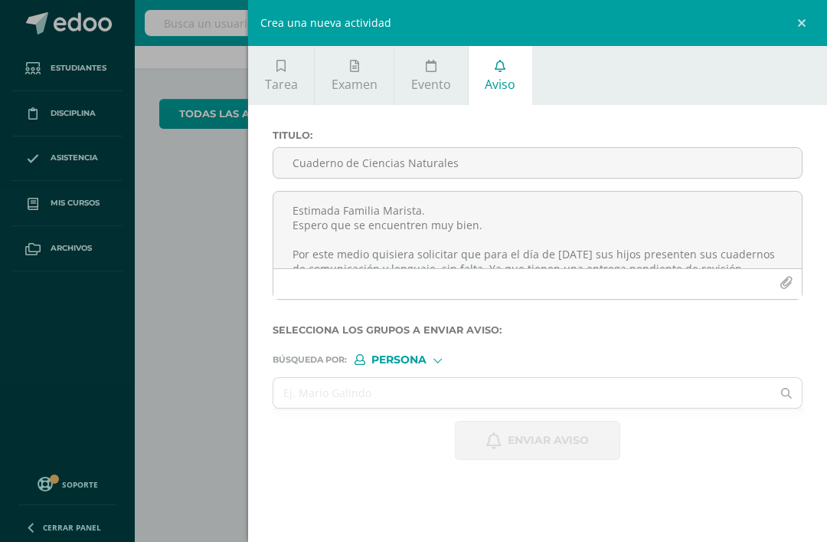
type input "Cuaderno de Ciencias Naturales"
click at [557, 207] on textarea "Estimada Familia Marista. Espero que se encuentren muy bien. Por este medio qui…" at bounding box center [537, 230] width 529 height 77
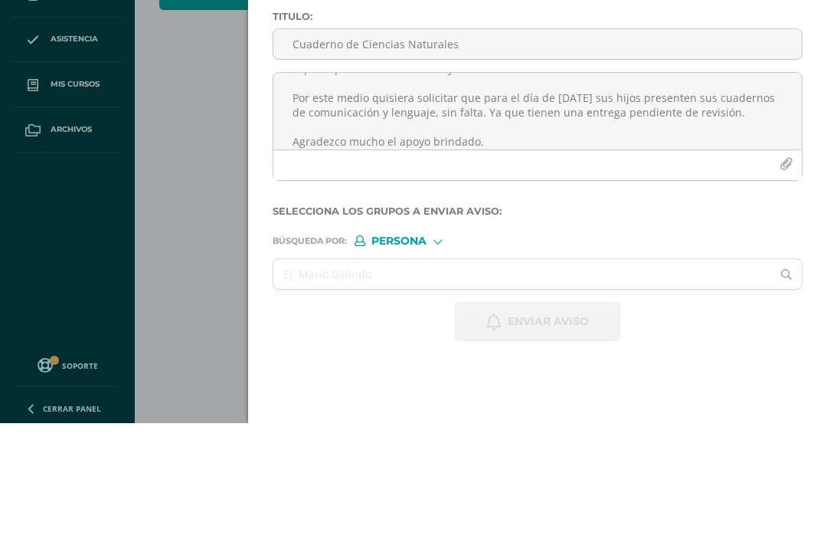
scroll to position [39, 0]
click at [420, 192] on textarea "Estimada Familia Marista. Espero que se encuentren muy bien. Por este medio qui…" at bounding box center [537, 230] width 529 height 77
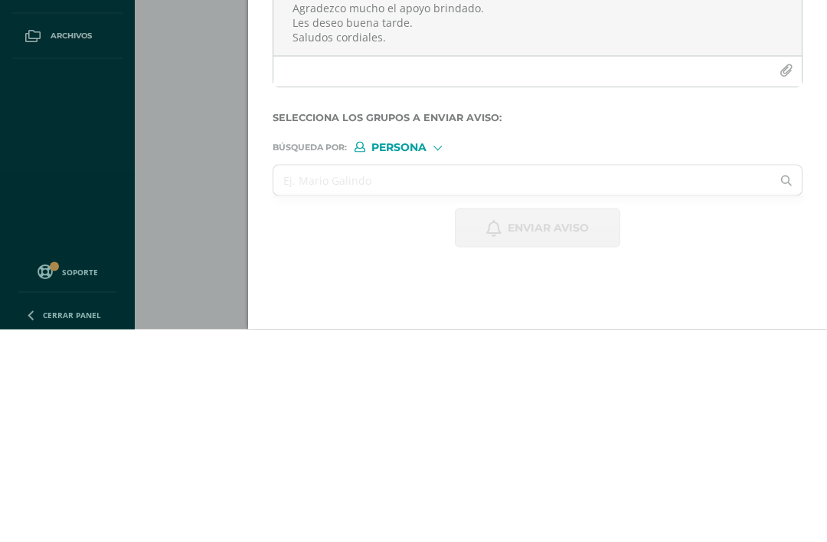
scroll to position [84, 0]
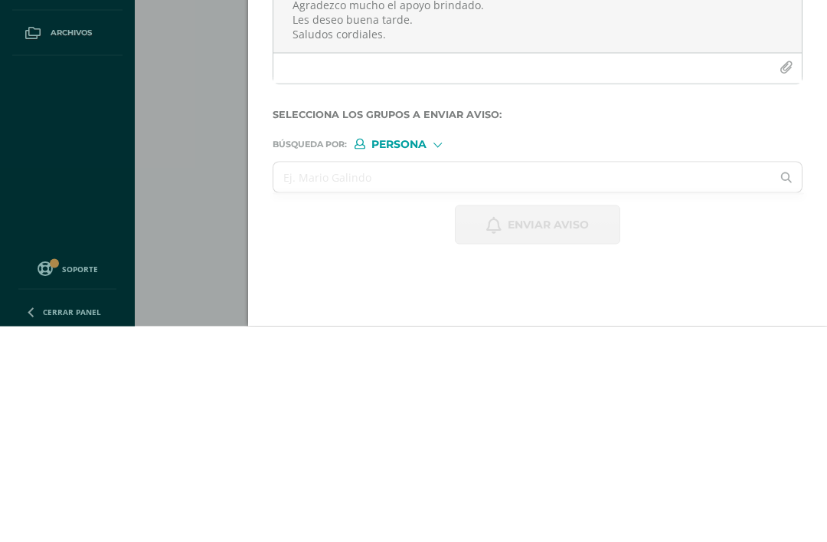
type textarea "Estimada Familia Marista. Espero que se encuentren muy bien. Por este medio qui…"
click at [460, 378] on input "text" at bounding box center [522, 393] width 498 height 30
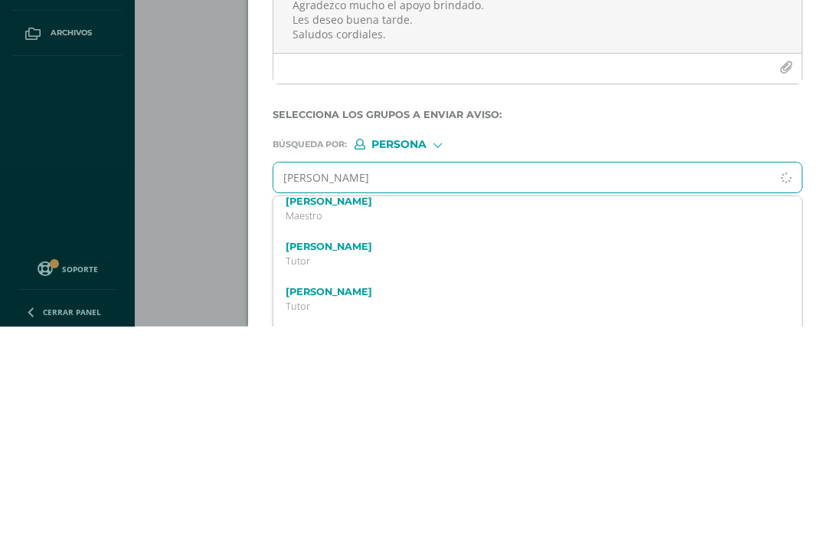
scroll to position [3, 0]
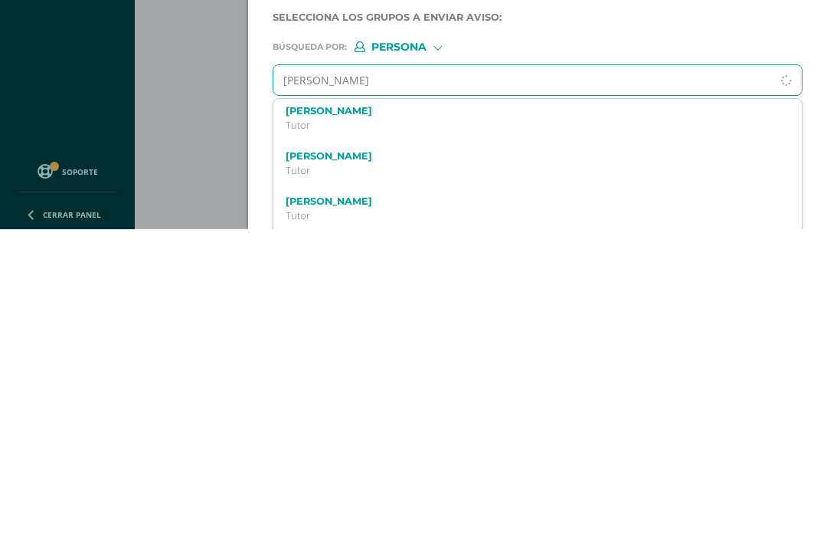
type input "[PERSON_NAME]"
click at [594, 431] on p "Quinto Primaria 20190019" at bounding box center [527, 437] width 482 height 13
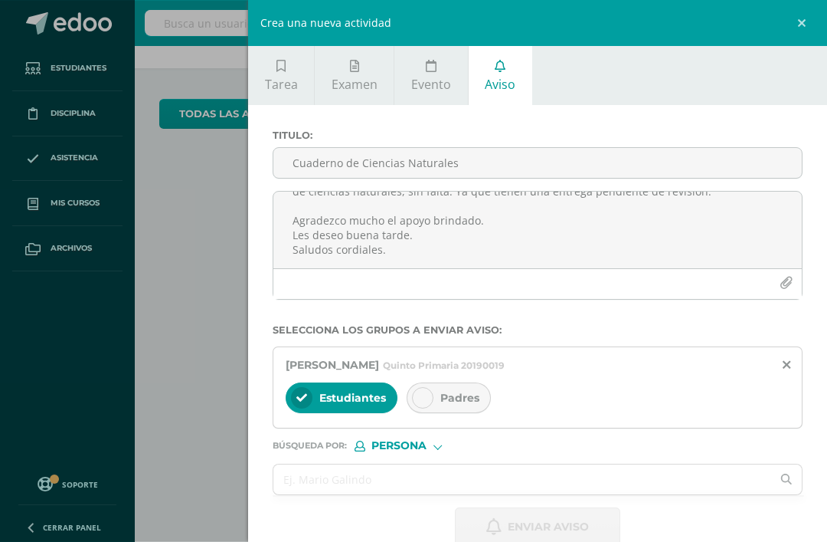
scroll to position [0, 0]
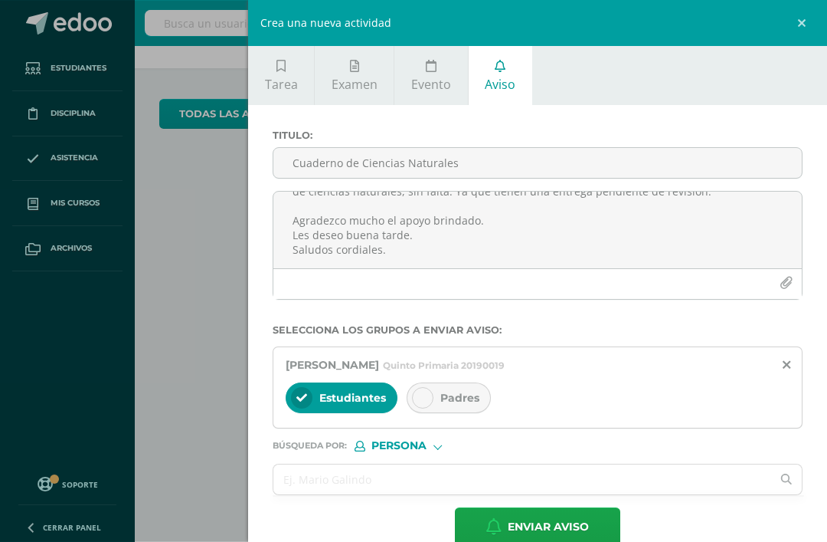
click at [431, 399] on div at bounding box center [422, 397] width 21 height 21
click at [452, 479] on input "text" at bounding box center [522, 479] width 498 height 30
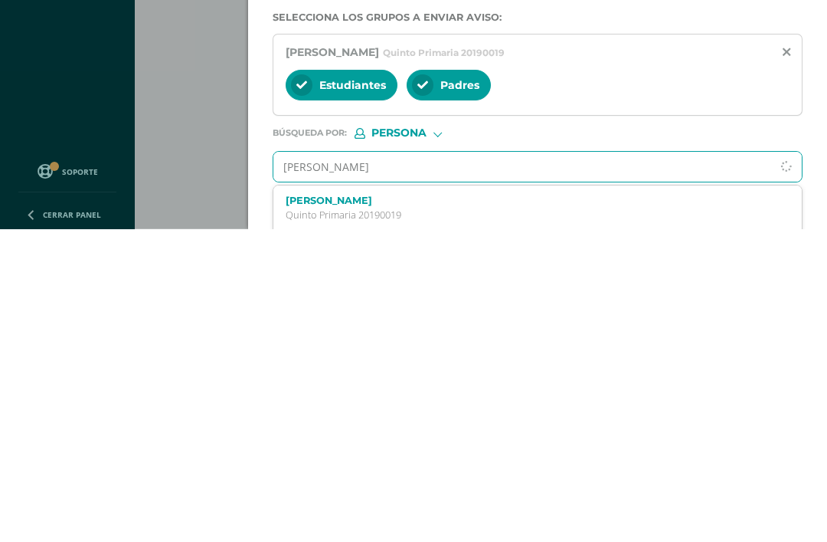
type input "[PERSON_NAME]"
click at [460, 507] on label "[PERSON_NAME] Santiago [PERSON_NAME]" at bounding box center [527, 512] width 482 height 11
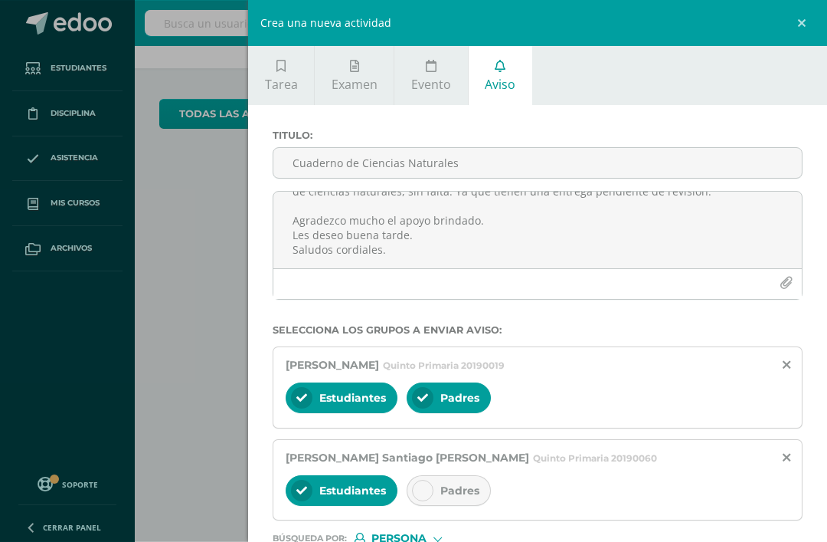
click at [435, 497] on div "Padres" at bounding box center [449, 490] width 84 height 31
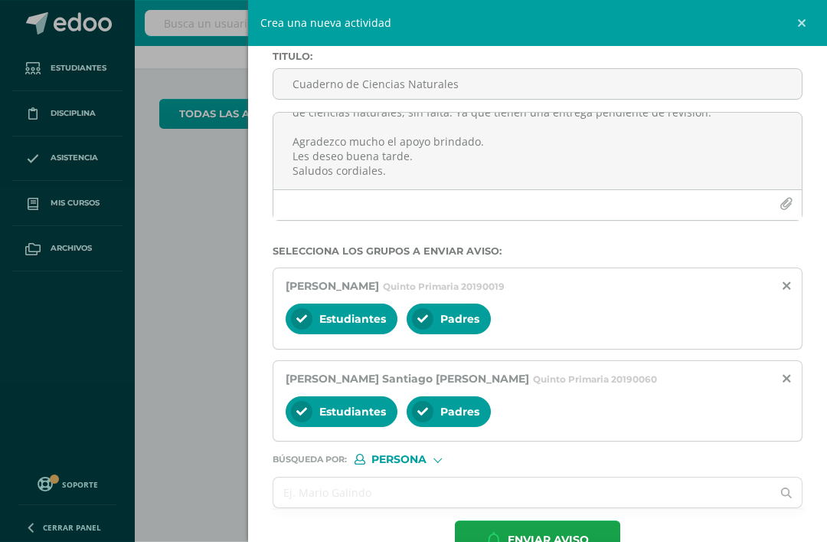
click at [457, 496] on input "text" at bounding box center [522, 492] width 498 height 30
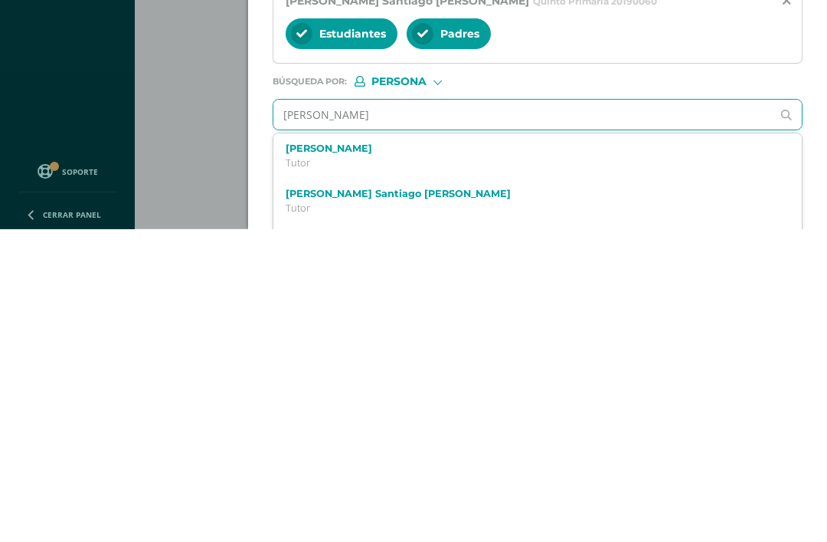
scroll to position [142, 0]
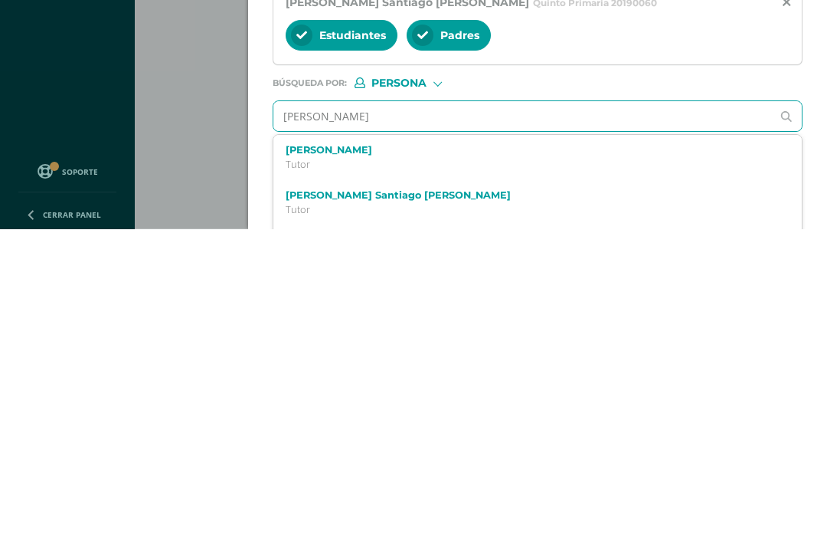
type input "[PERSON_NAME]"
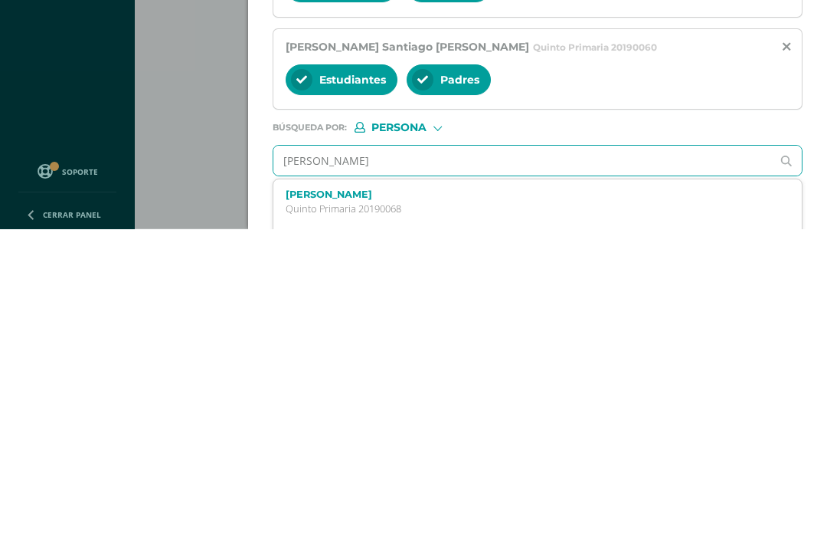
click at [507, 501] on label "[PERSON_NAME]" at bounding box center [527, 506] width 482 height 11
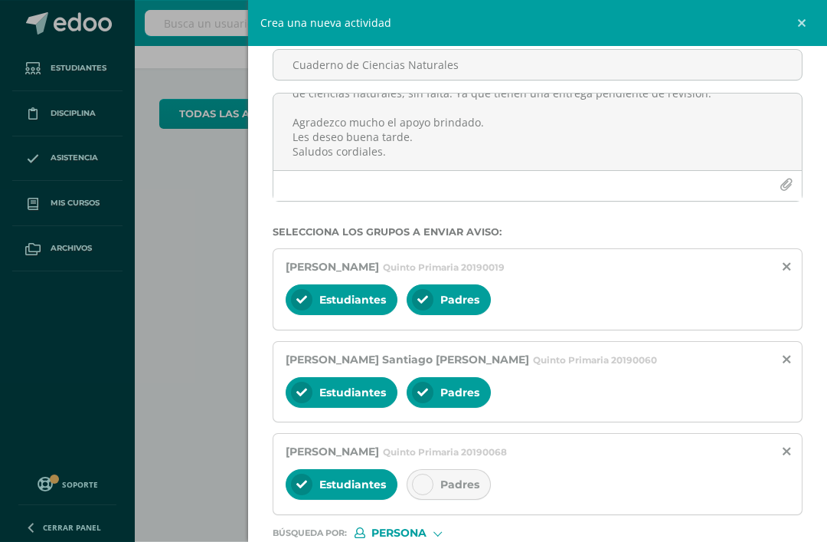
click at [428, 485] on div at bounding box center [422, 483] width 21 height 21
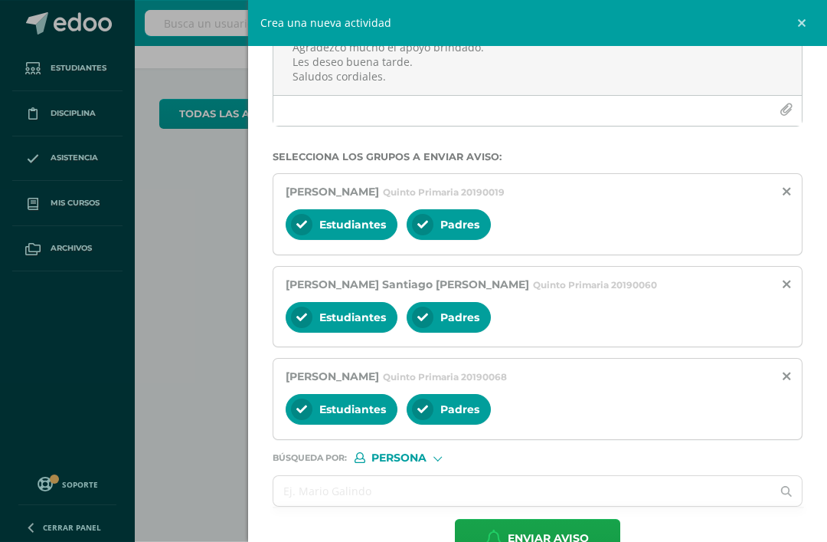
scroll to position [172, 0]
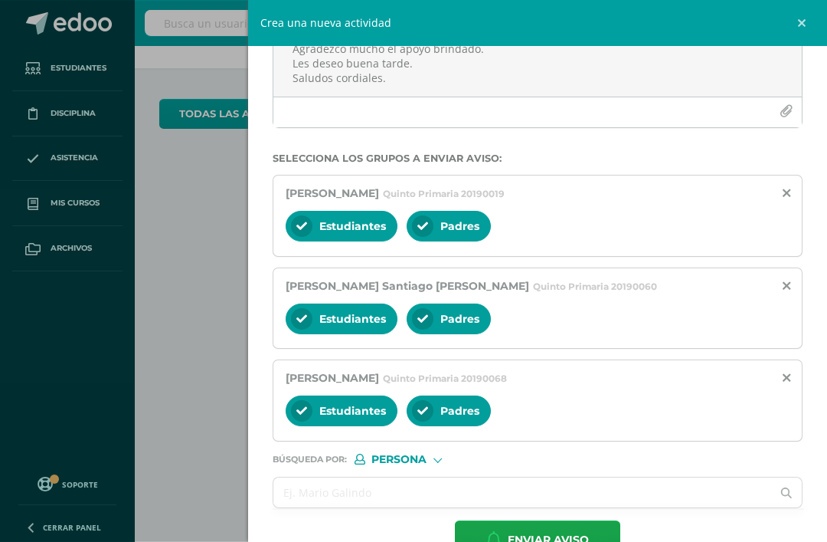
click at [399, 491] on input "text" at bounding box center [522, 492] width 498 height 30
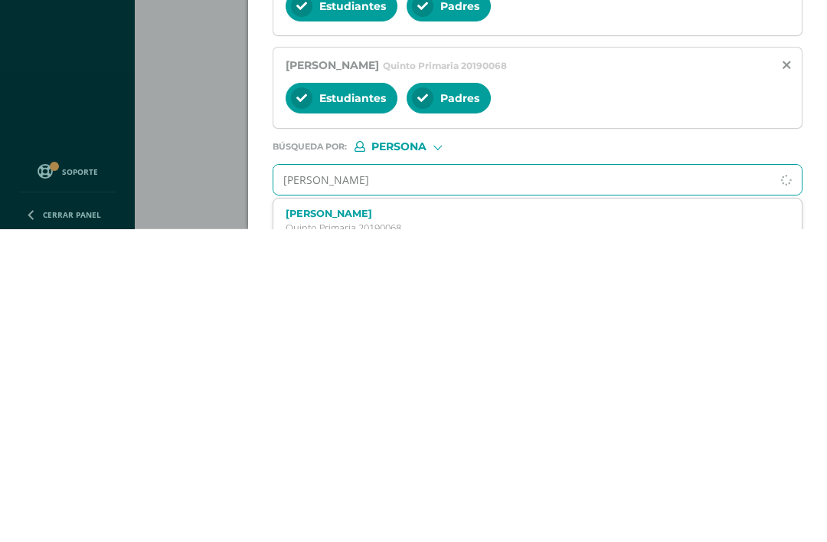
type input "[PERSON_NAME]"
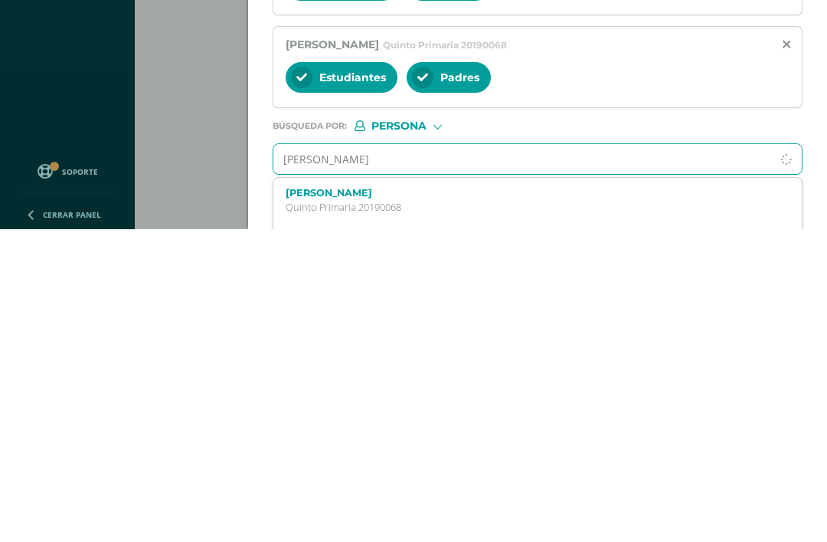
scroll to position [192, 0]
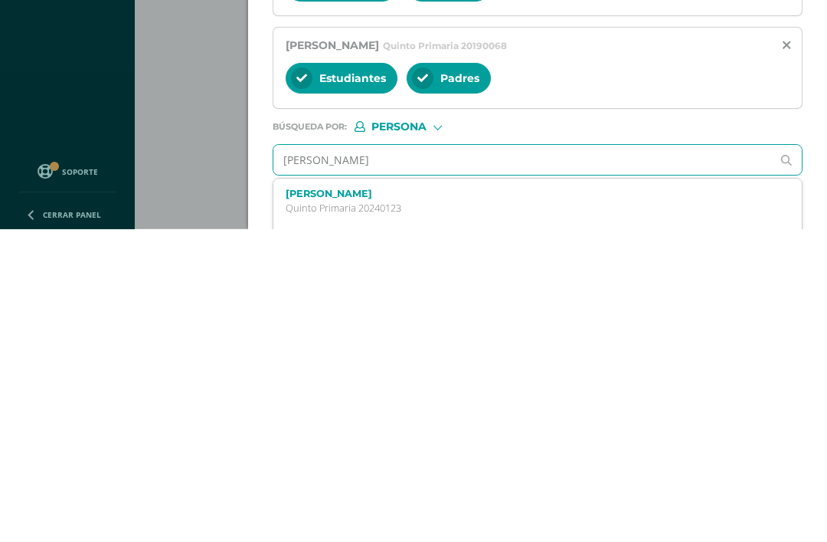
click at [512, 514] on p "Quinto Primaria 20240123" at bounding box center [527, 520] width 482 height 13
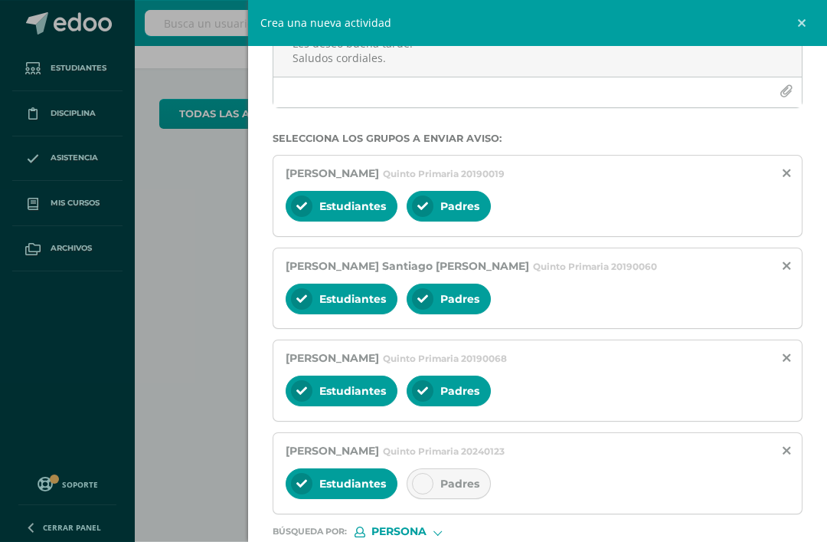
click at [430, 493] on div at bounding box center [422, 483] width 21 height 21
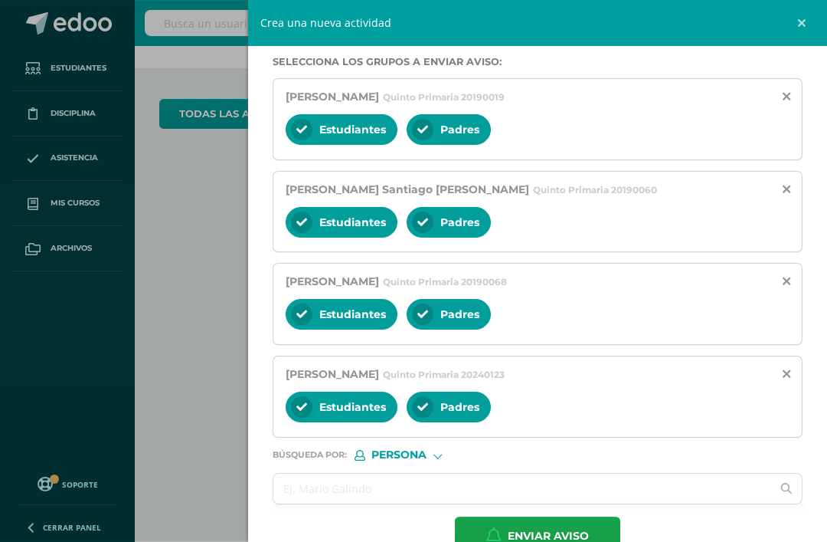
scroll to position [265, 0]
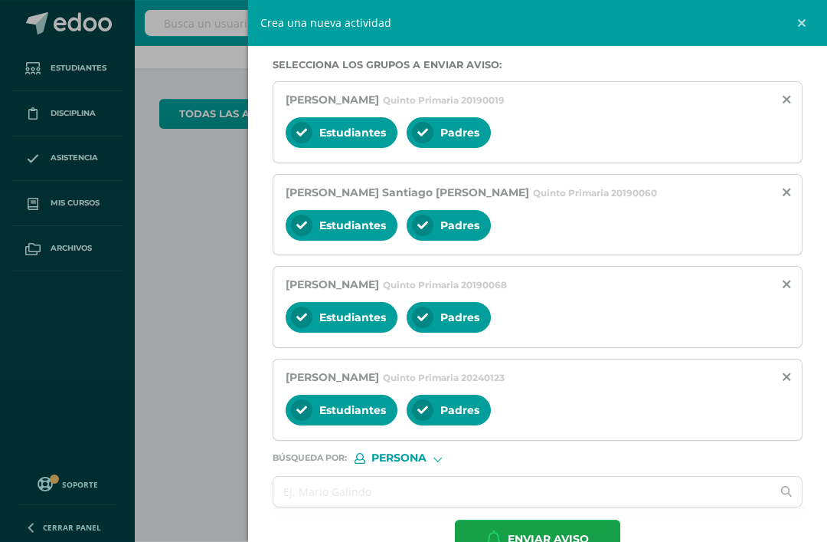
click at [404, 499] on input "text" at bounding box center [522, 491] width 498 height 30
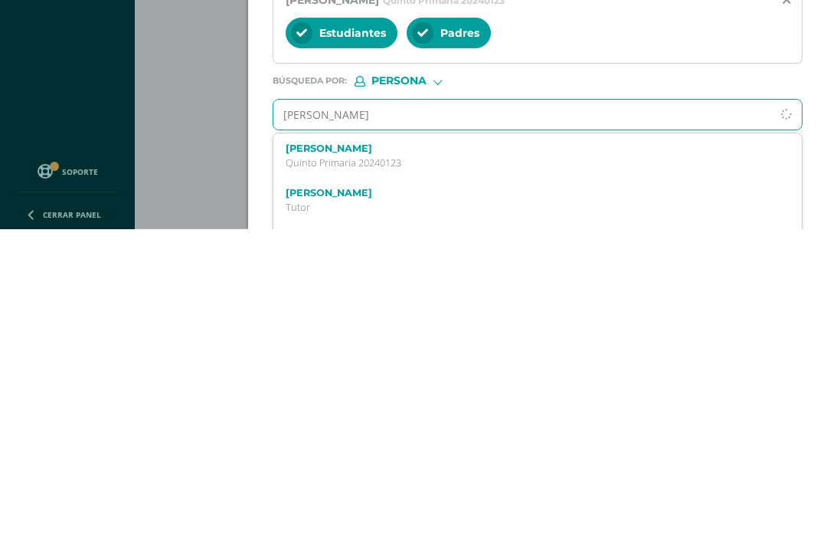
scroll to position [0, 0]
click at [507, 412] on input "[PERSON_NAME]" at bounding box center [522, 427] width 498 height 30
type input "[PERSON_NAME]"
click at [468, 455] on label "[PERSON_NAME]" at bounding box center [527, 460] width 482 height 11
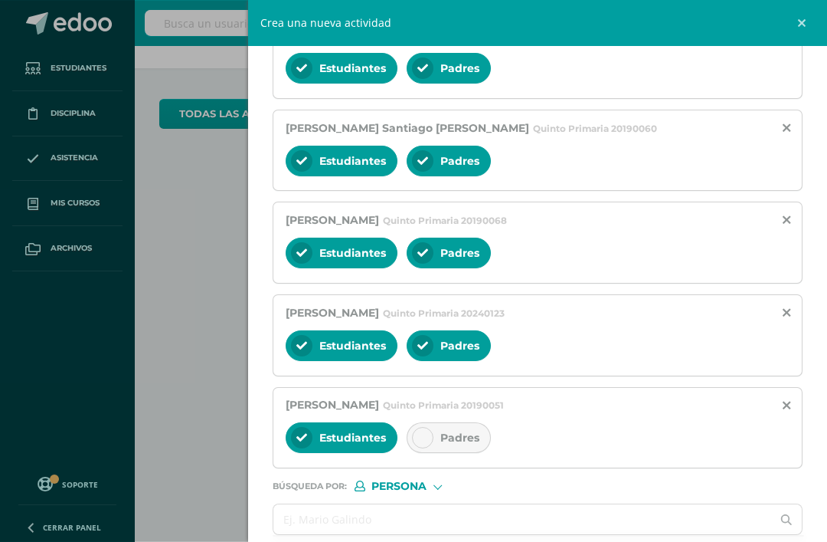
click at [424, 437] on div at bounding box center [422, 437] width 21 height 21
click at [498, 530] on input "text" at bounding box center [522, 519] width 498 height 30
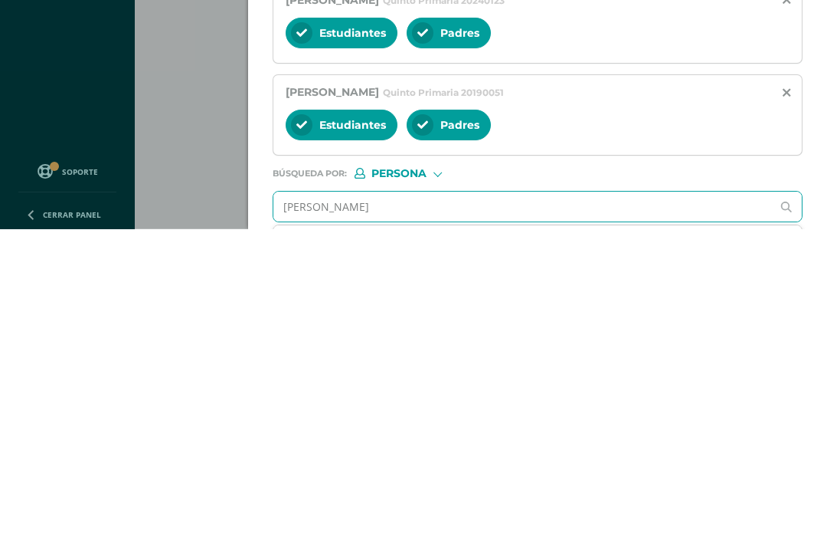
type input "[PERSON_NAME]"
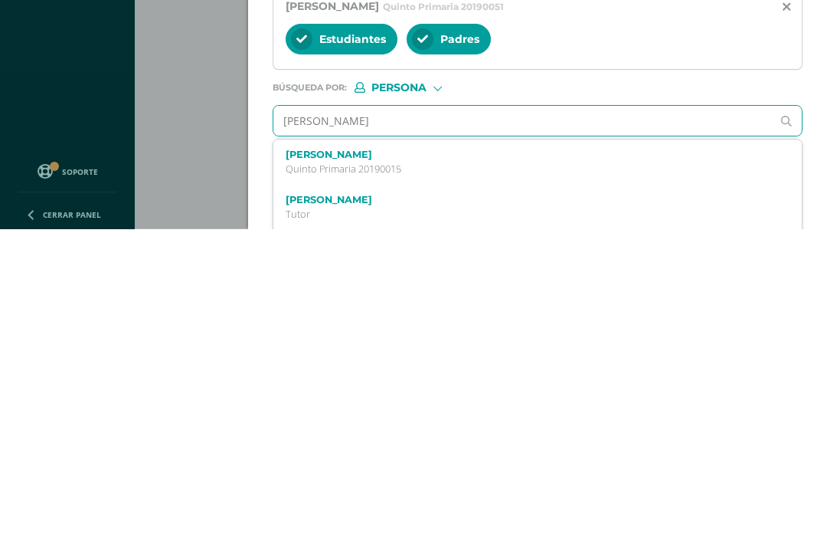
scroll to position [415, 0]
click at [452, 475] on p "Quinto Primaria 20190015" at bounding box center [527, 481] width 482 height 13
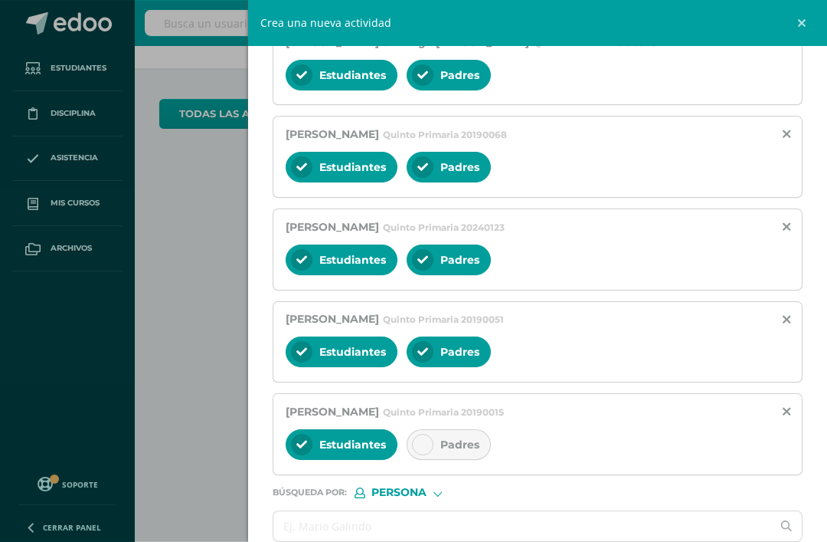
click at [429, 450] on div at bounding box center [422, 444] width 21 height 21
click at [487, 530] on input "text" at bounding box center [522, 526] width 498 height 30
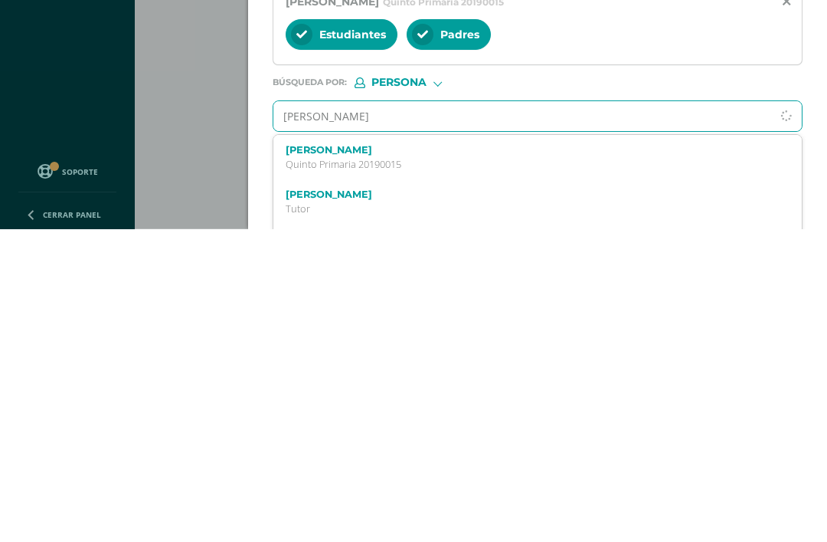
scroll to position [0, 0]
click at [626, 414] on input "[PERSON_NAME]" at bounding box center [522, 429] width 498 height 30
click at [574, 414] on input "[PERSON_NAME]" at bounding box center [522, 429] width 498 height 30
click at [337, 414] on input "[PERSON_NAME]" at bounding box center [522, 429] width 498 height 30
click at [469, 414] on input "[PERSON_NAME]" at bounding box center [522, 429] width 498 height 30
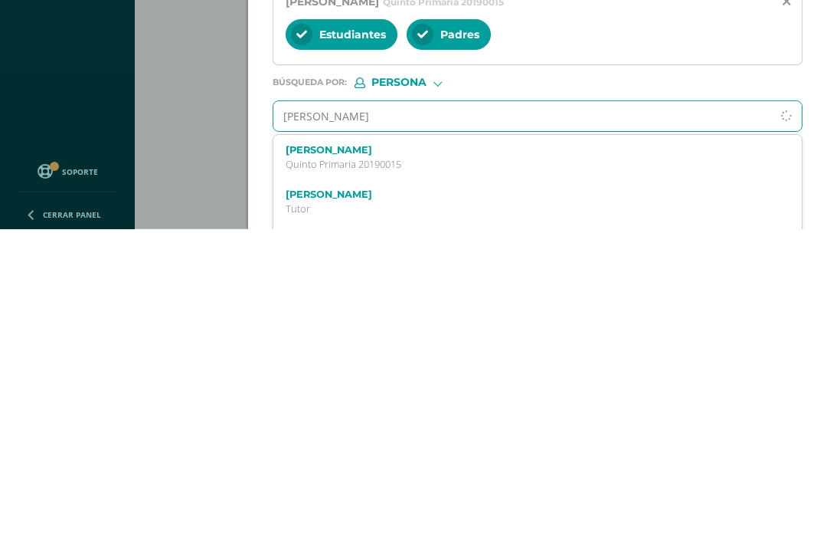
type input "[PERSON_NAME]"
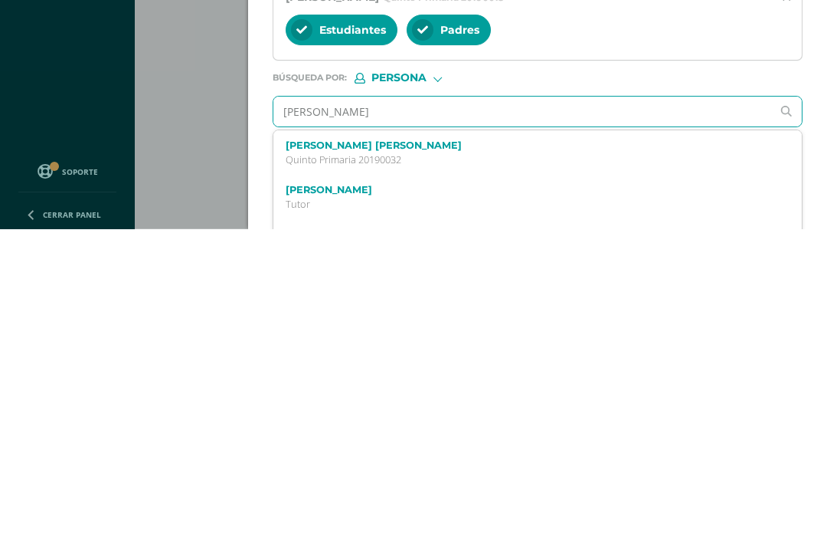
scroll to position [516, 0]
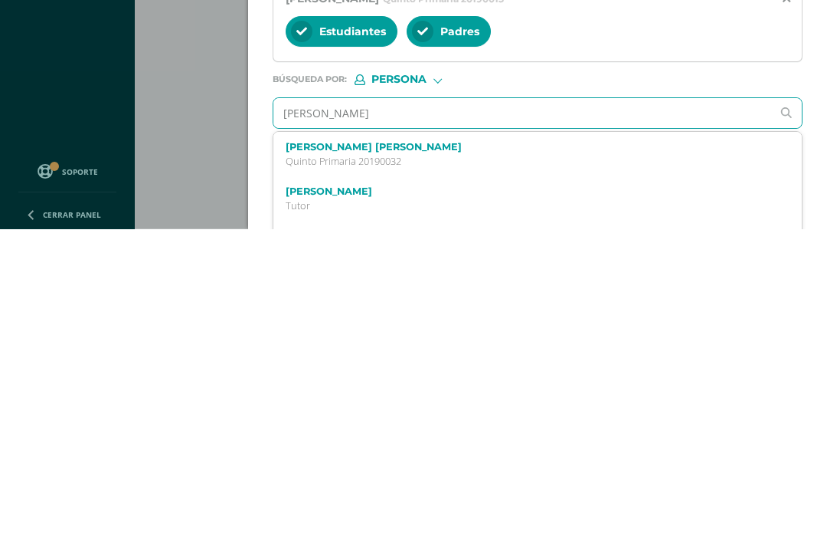
click at [522, 467] on p "Quinto Primaria 20190032" at bounding box center [527, 473] width 482 height 13
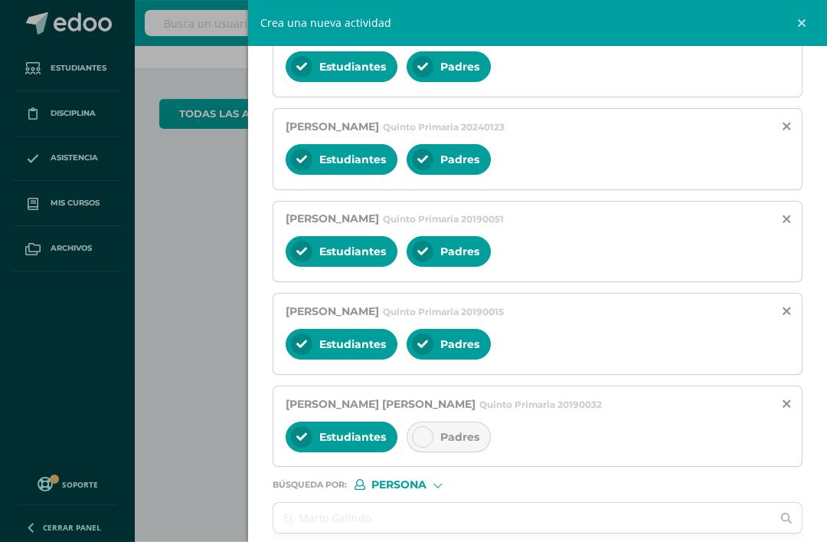
click at [425, 442] on icon at bounding box center [422, 436] width 11 height 11
click at [470, 529] on input "text" at bounding box center [522, 518] width 498 height 30
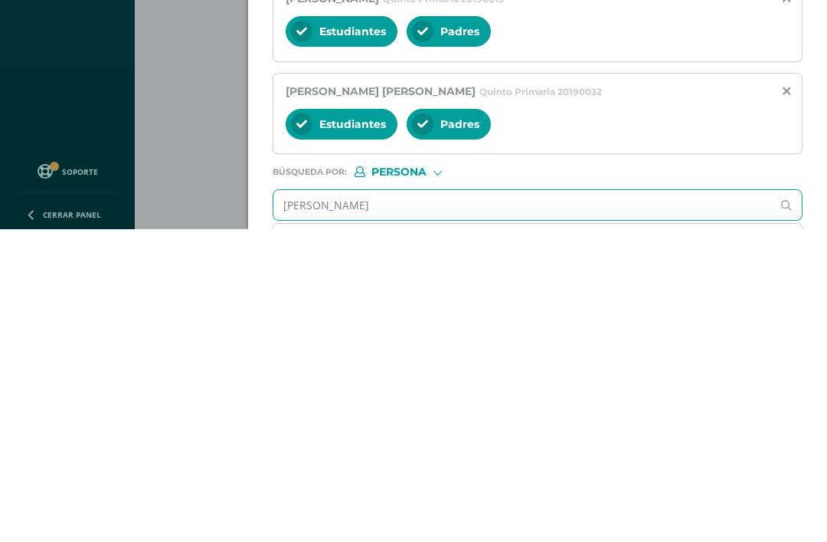
type input "[PERSON_NAME]"
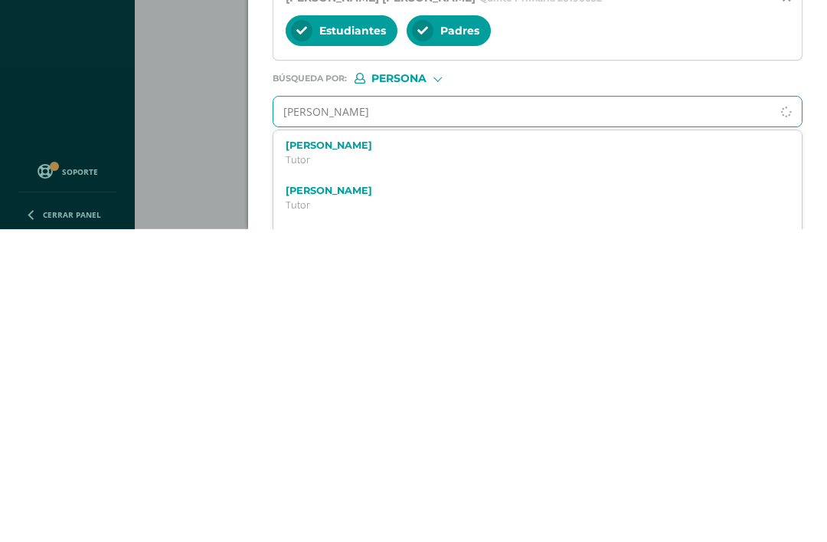
scroll to position [608, 0]
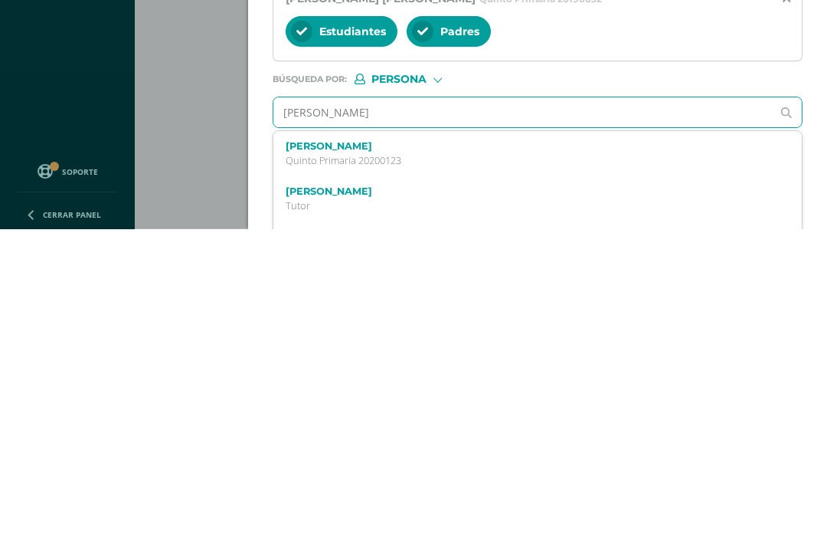
click at [439, 467] on p "Quinto Primaria 20200123" at bounding box center [527, 473] width 482 height 13
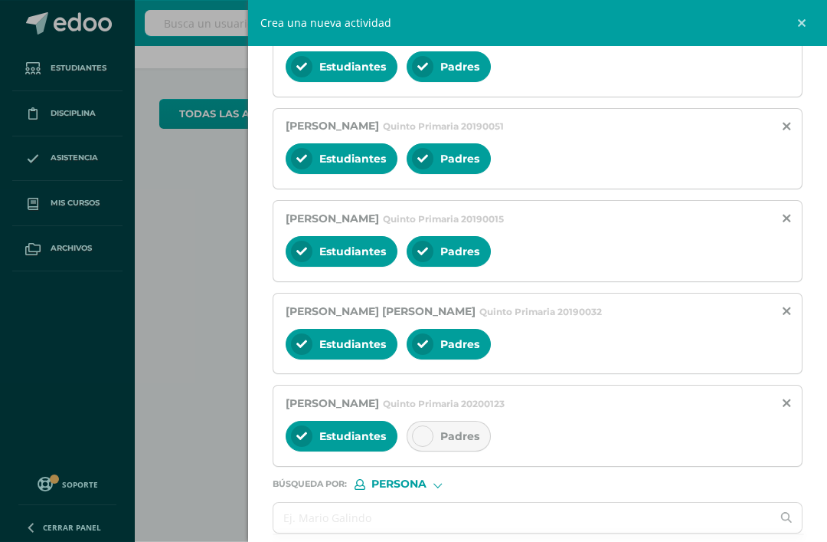
click at [435, 447] on div "Padres" at bounding box center [449, 436] width 84 height 31
click at [512, 529] on input "text" at bounding box center [522, 518] width 498 height 30
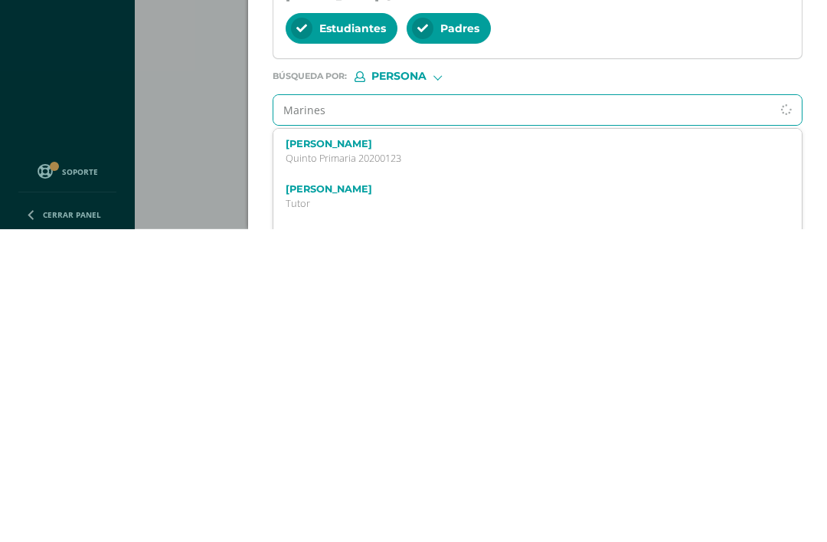
scroll to position [702, 0]
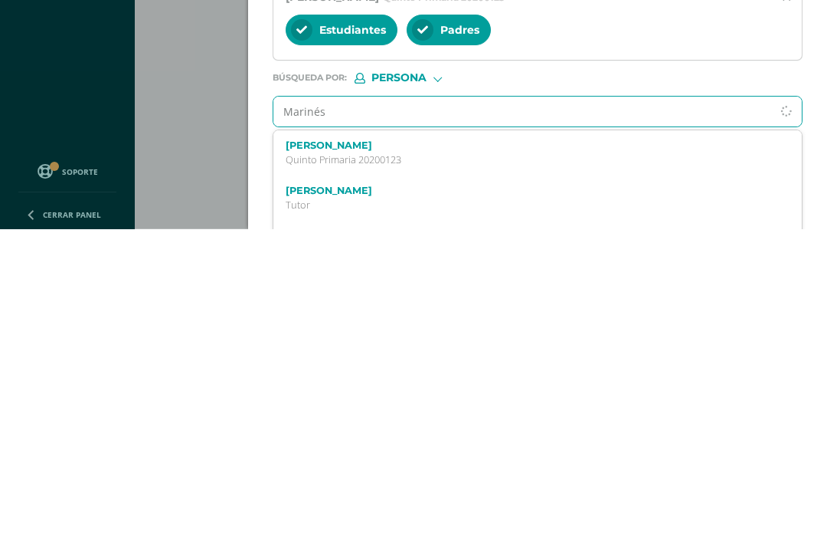
type input "Marinés"
click at [402, 466] on p "Maestro" at bounding box center [527, 472] width 482 height 13
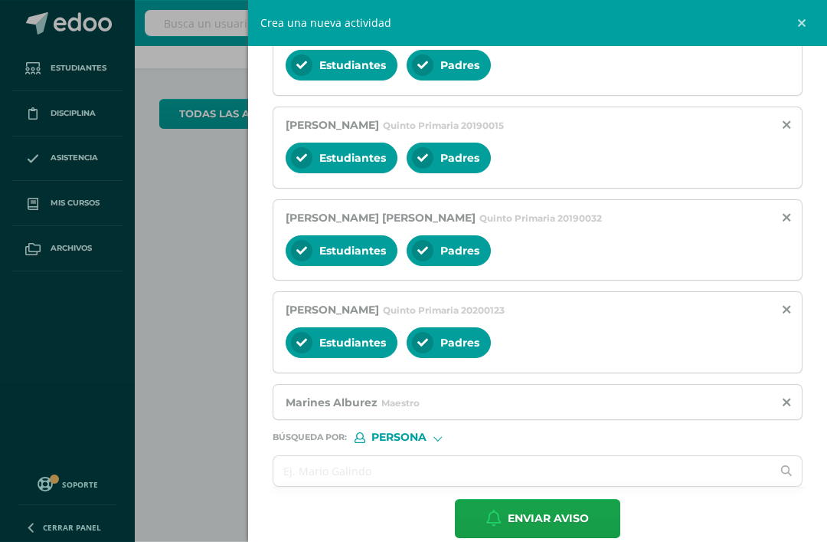
scroll to position [685, 0]
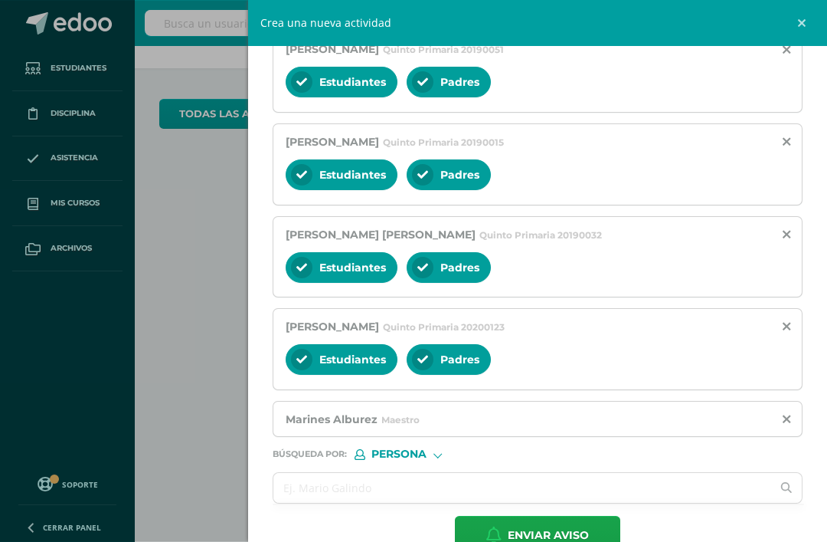
click at [427, 495] on input "text" at bounding box center [522, 488] width 498 height 30
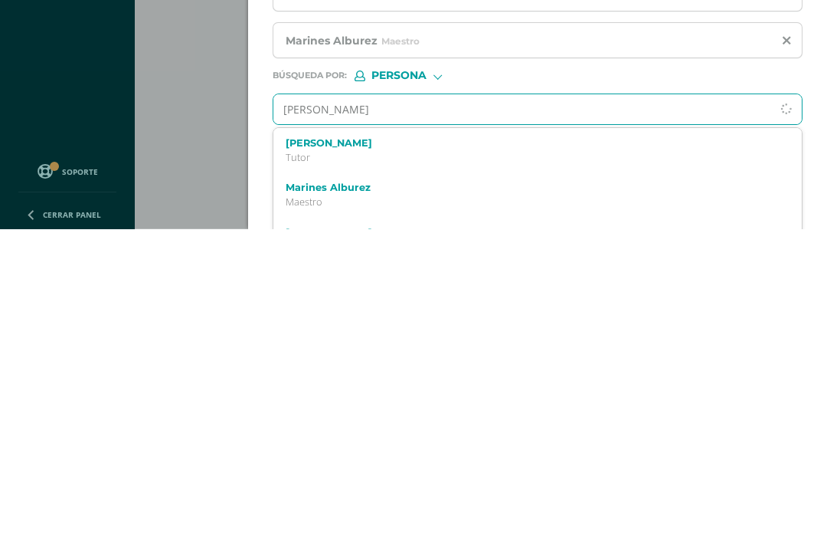
scroll to position [749, 0]
type input "Josseline"
click at [402, 451] on label "[PERSON_NAME]" at bounding box center [527, 456] width 482 height 11
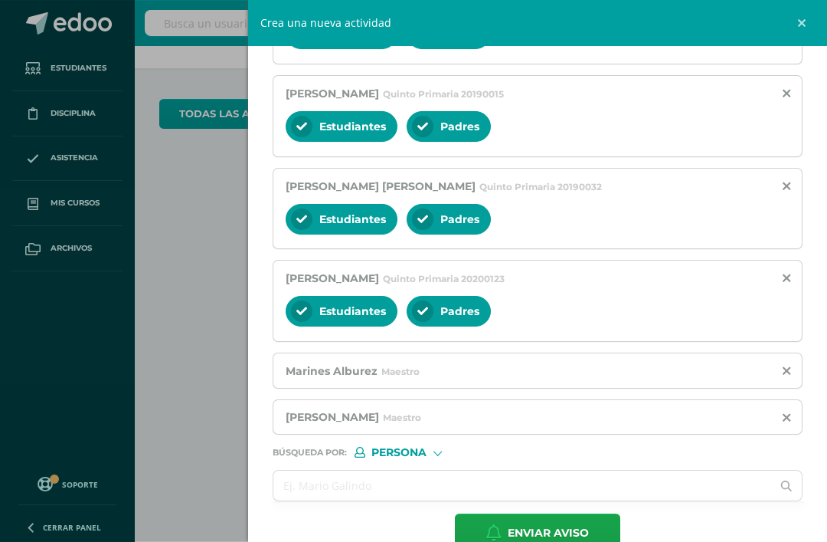
scroll to position [732, 0]
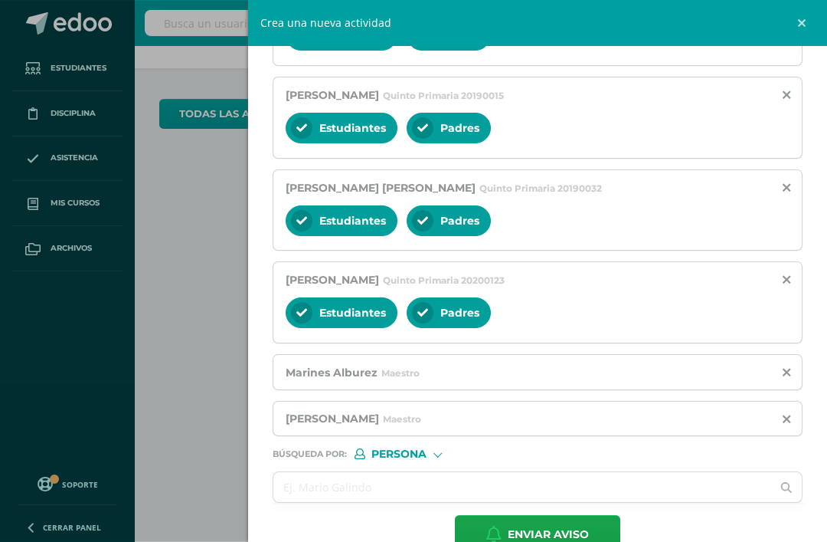
click at [565, 536] on span "Enviar aviso" at bounding box center [548, 535] width 81 height 38
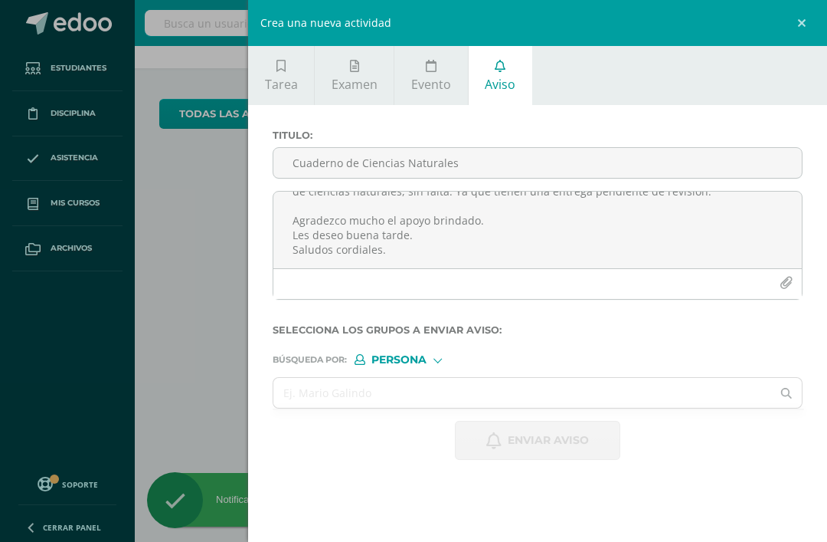
scroll to position [0, 0]
